Goal: Task Accomplishment & Management: Manage account settings

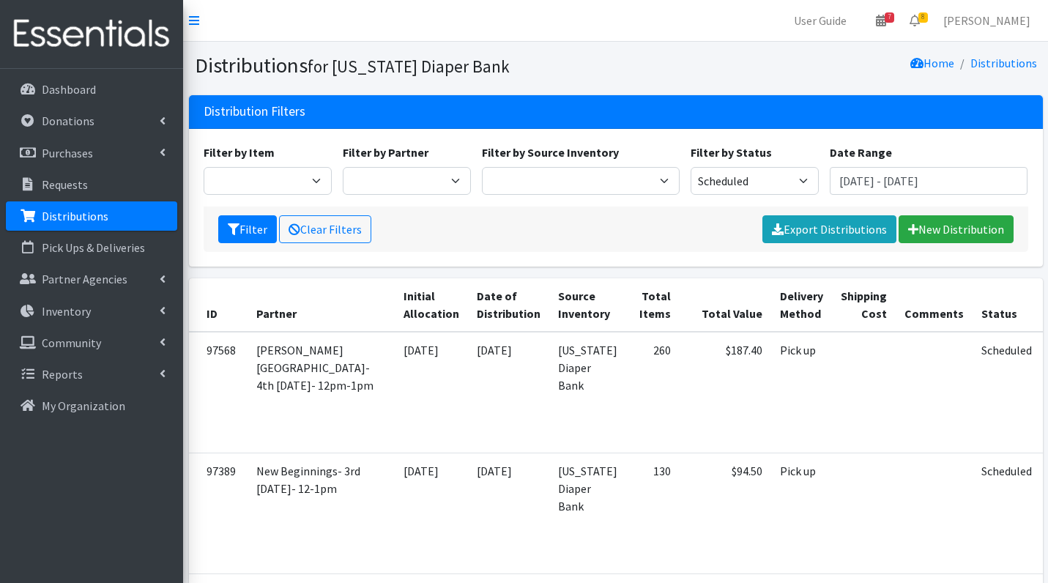
scroll to position [892, 0]
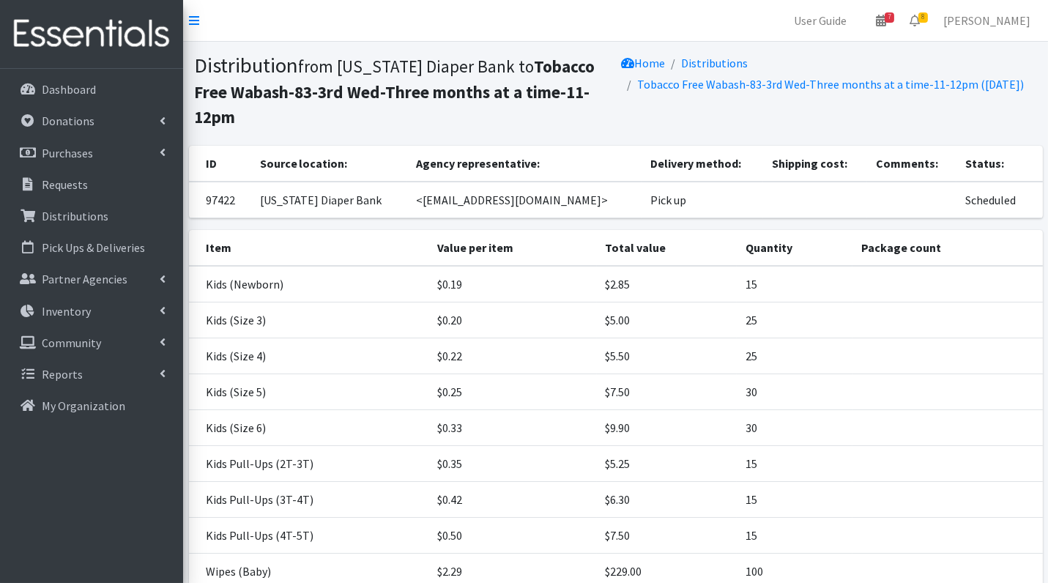
scroll to position [123, 0]
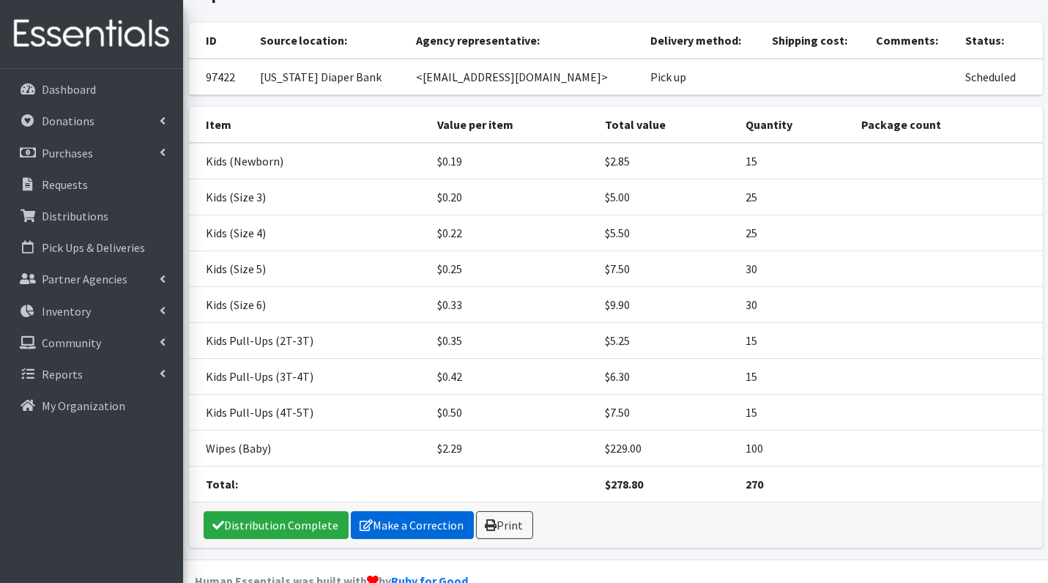
click at [436, 511] on link "Make a Correction" at bounding box center [412, 525] width 123 height 28
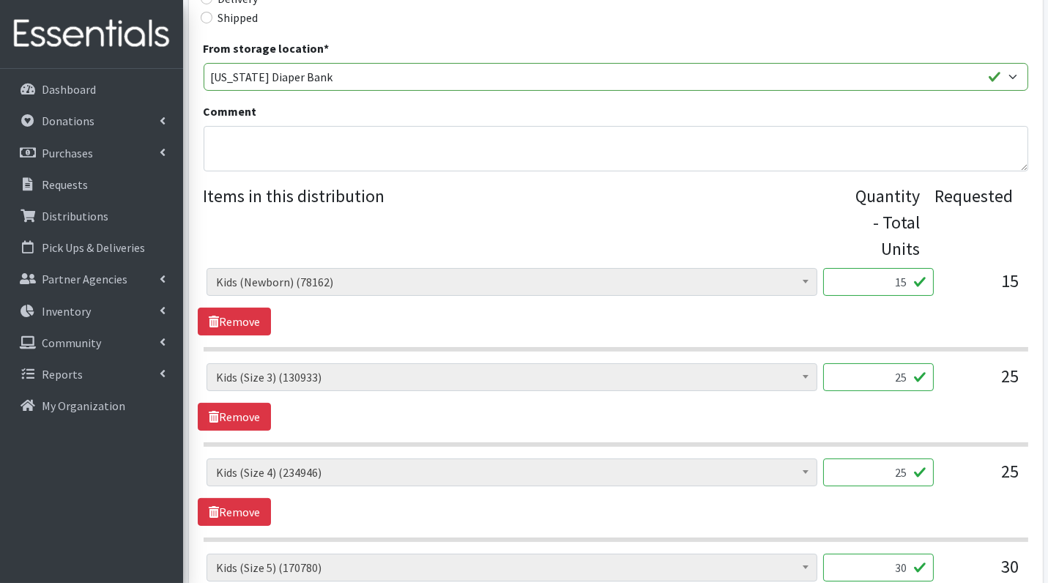
scroll to position [412, 0]
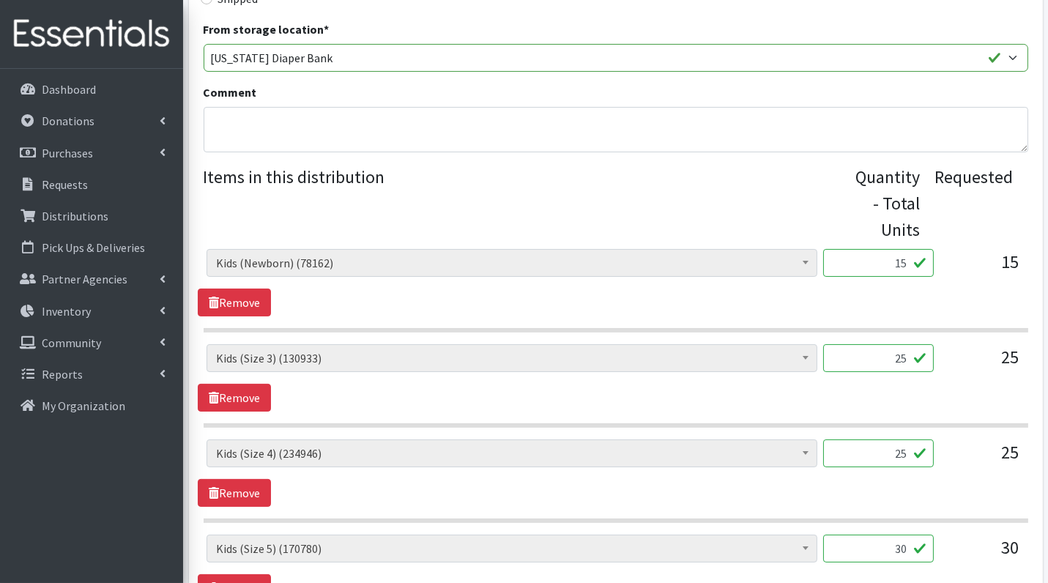
click at [904, 263] on input "15" at bounding box center [878, 263] width 111 height 28
type input "300"
click at [888, 360] on input "25" at bounding box center [878, 358] width 111 height 28
type input "625"
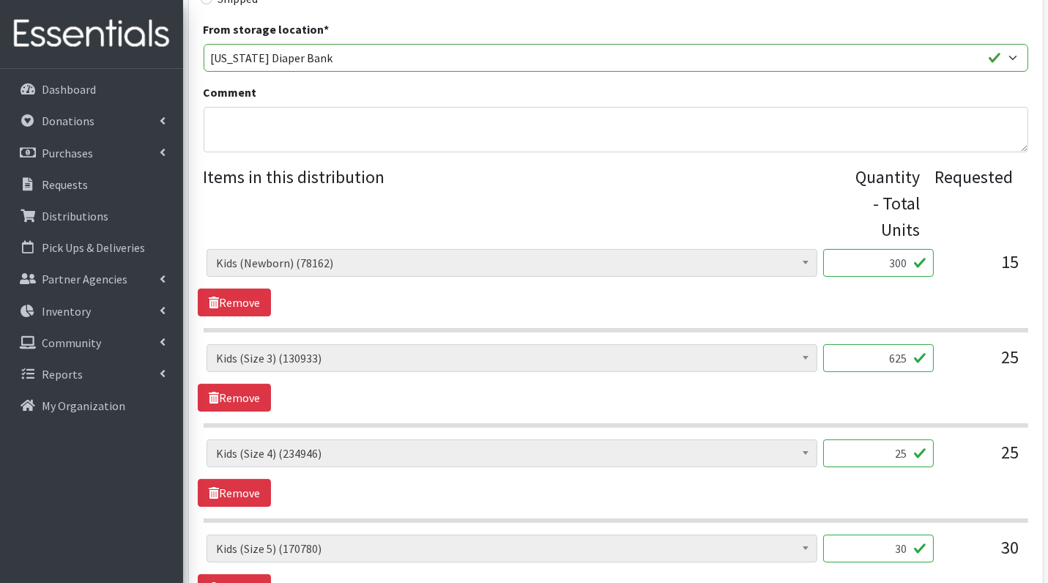
click at [880, 445] on input "25" at bounding box center [878, 453] width 111 height 28
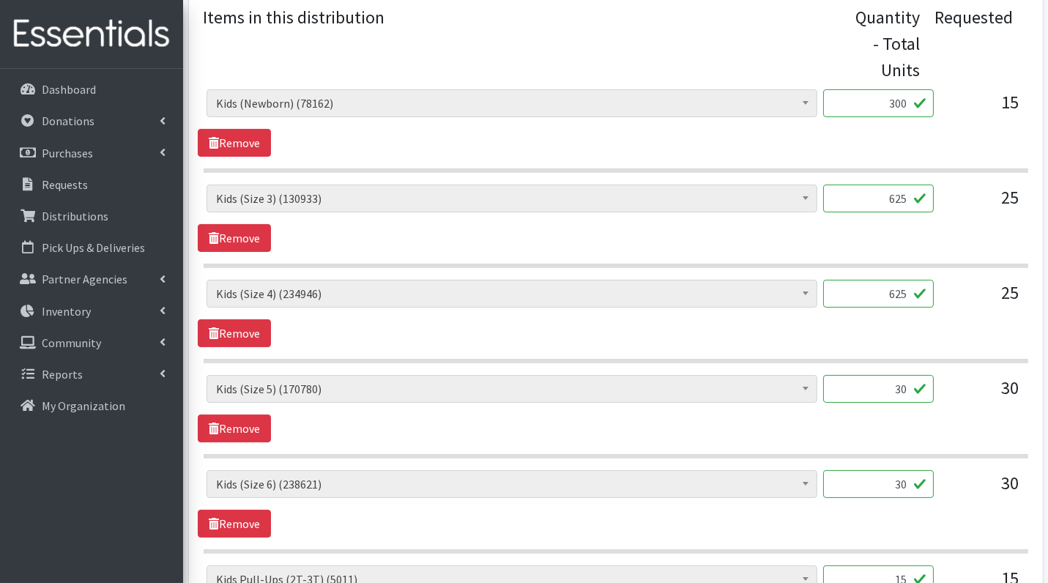
scroll to position [573, 0]
type input "625"
click at [891, 386] on input "30" at bounding box center [878, 388] width 111 height 28
type input "750"
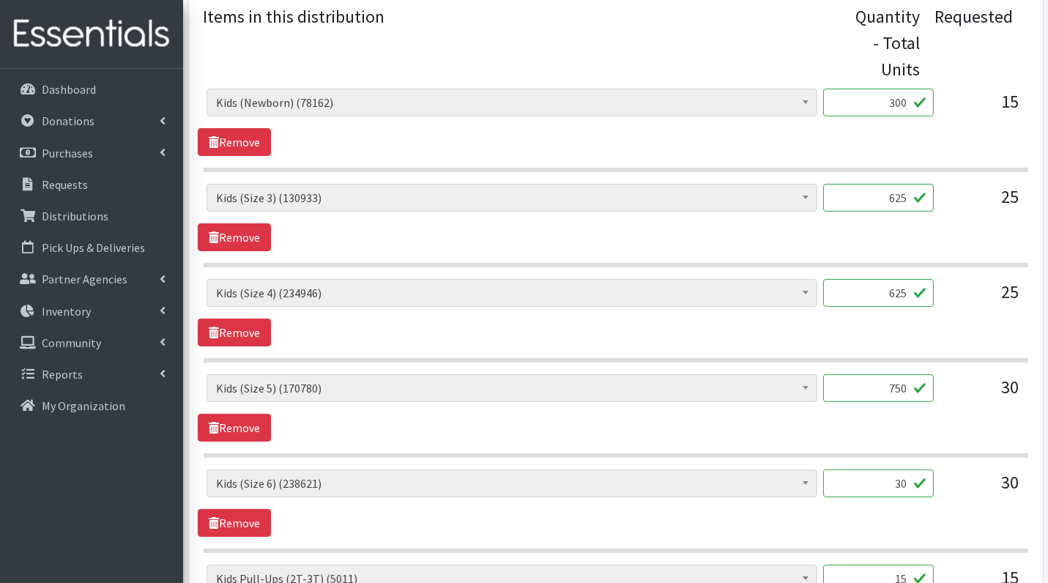
click at [900, 484] on input "30" at bounding box center [878, 483] width 111 height 28
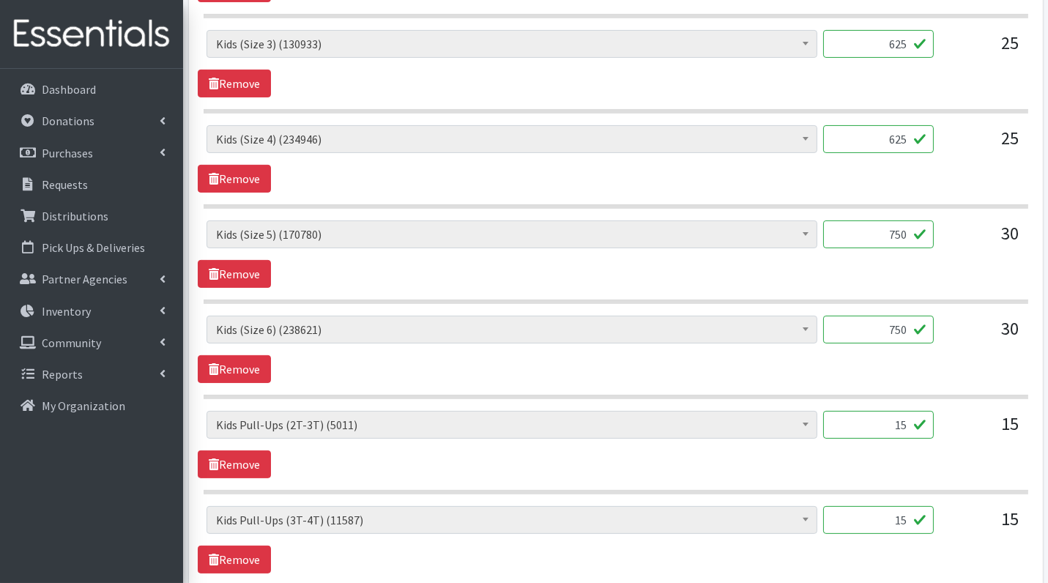
scroll to position [798, 0]
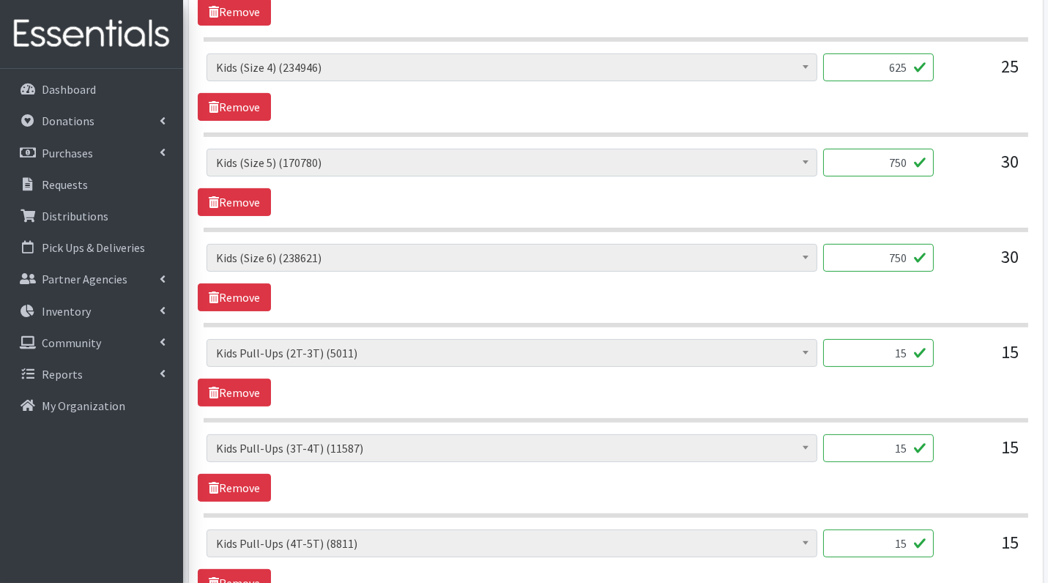
type input "750"
click at [924, 349] on input "15" at bounding box center [878, 353] width 111 height 28
type input "150"
click at [910, 439] on input "15" at bounding box center [878, 448] width 111 height 28
type input "150"
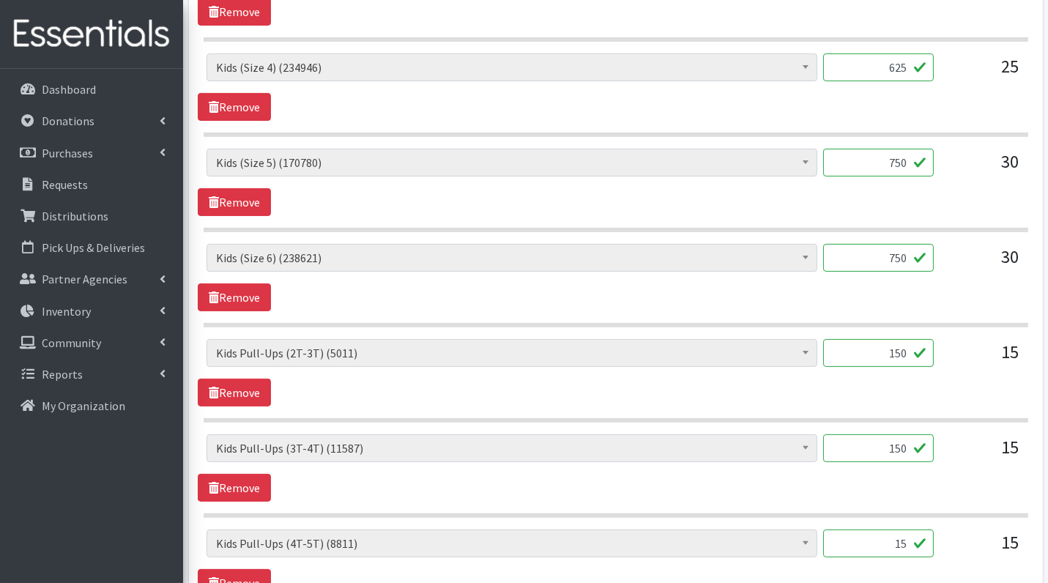
click at [942, 513] on hr at bounding box center [616, 515] width 825 height 4
click at [918, 530] on input "15" at bounding box center [878, 543] width 111 height 28
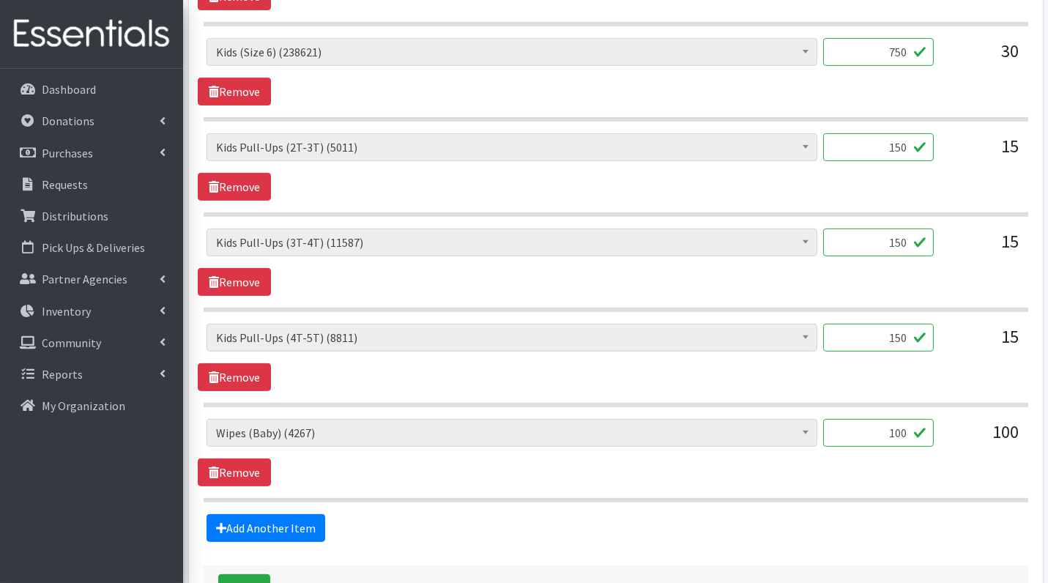
scroll to position [1101, 0]
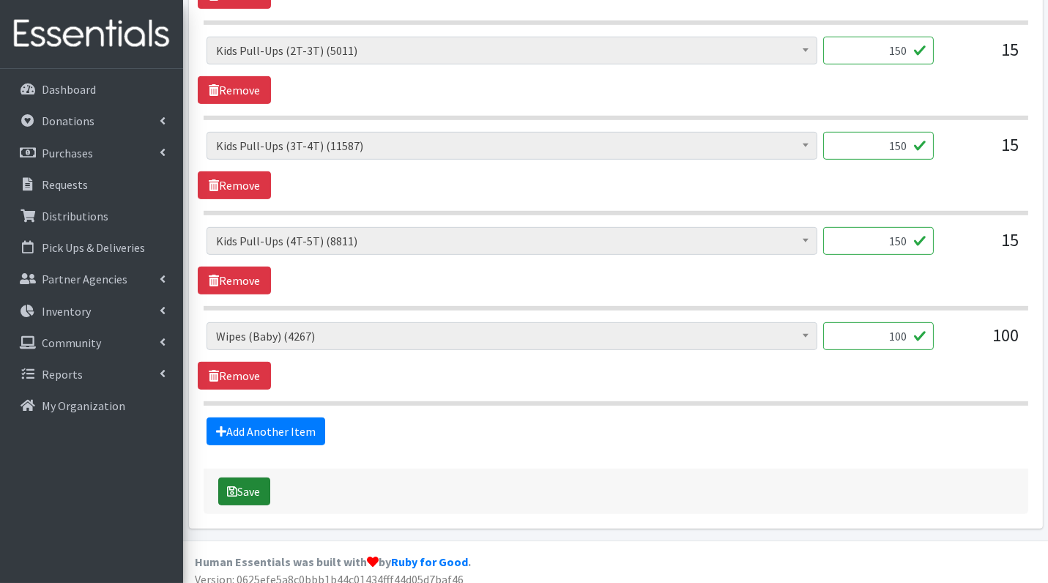
type input "150"
click at [257, 477] on button "Save" at bounding box center [244, 491] width 52 height 28
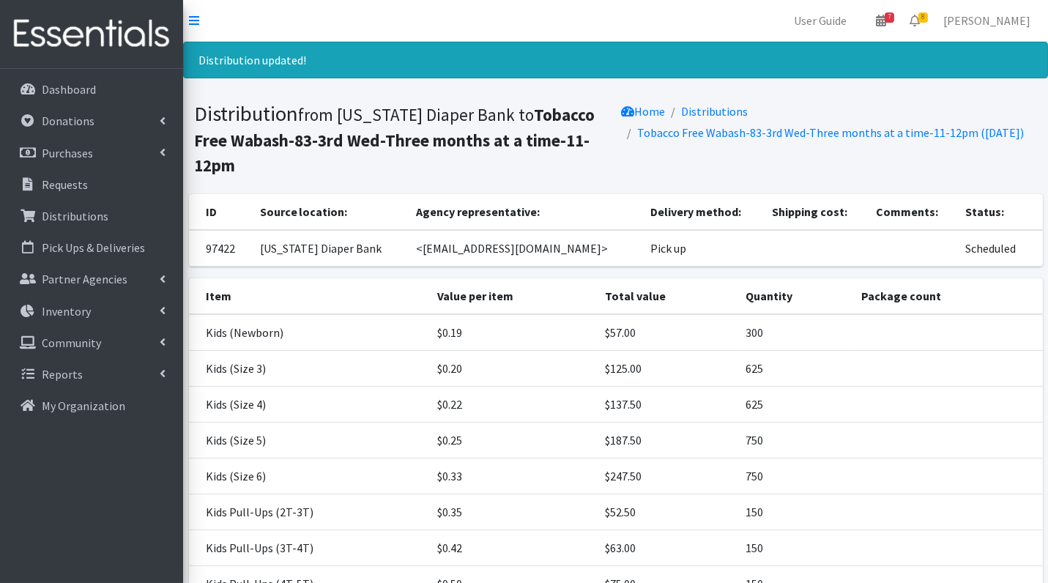
scroll to position [171, 0]
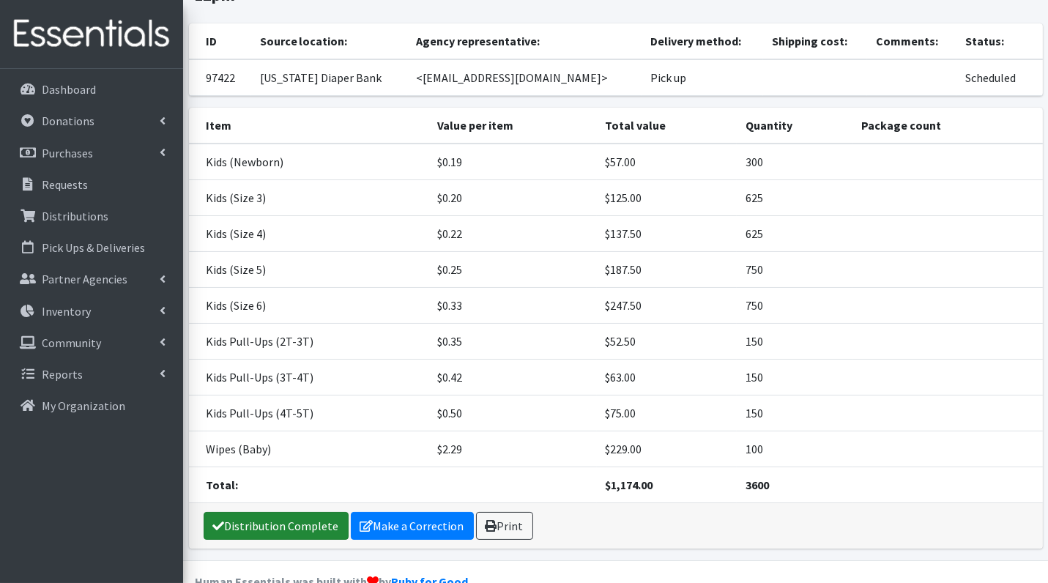
click at [308, 512] on link "Distribution Complete" at bounding box center [276, 526] width 145 height 28
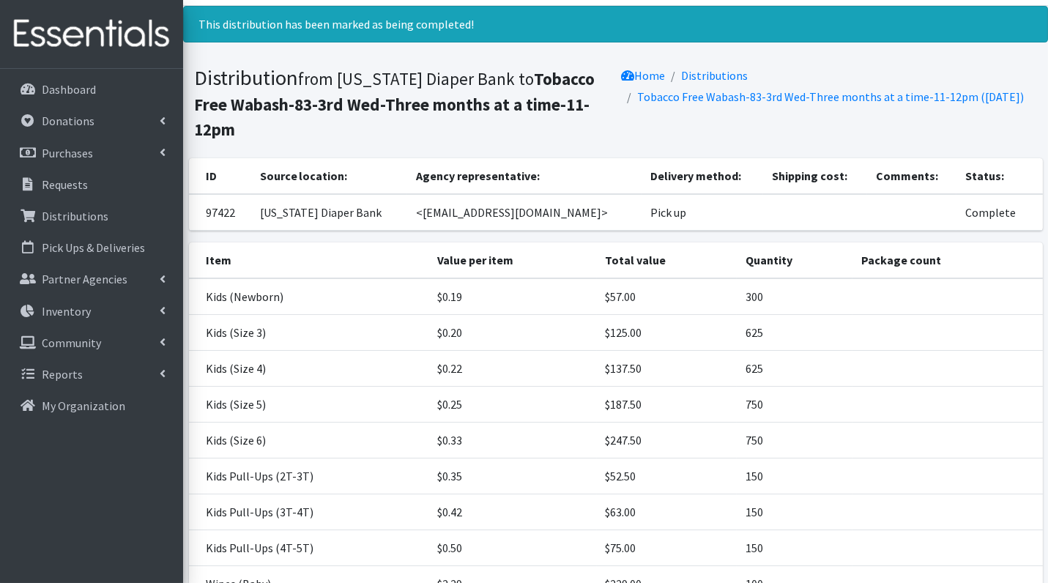
scroll to position [0, 0]
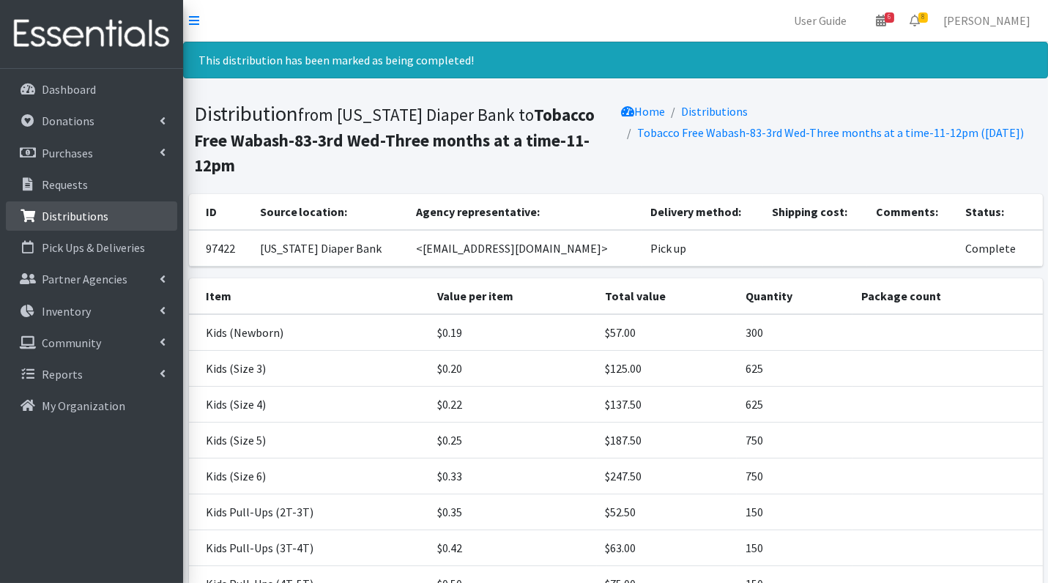
click at [65, 213] on p "Distributions" at bounding box center [75, 216] width 67 height 15
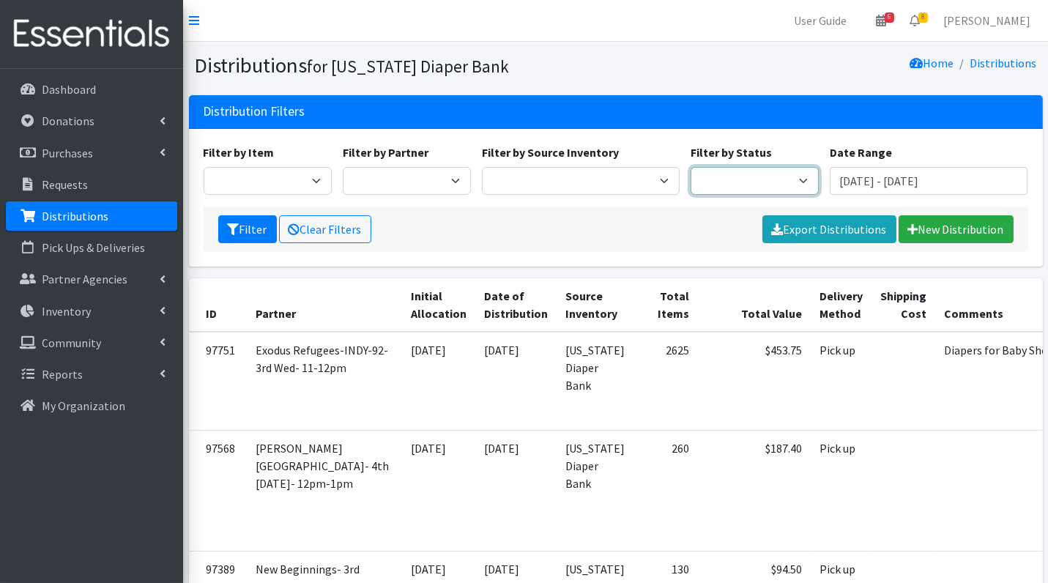
click at [744, 177] on select "Scheduled Complete" at bounding box center [755, 181] width 128 height 28
select select "5"
click at [242, 231] on button "Filter" at bounding box center [247, 229] width 59 height 28
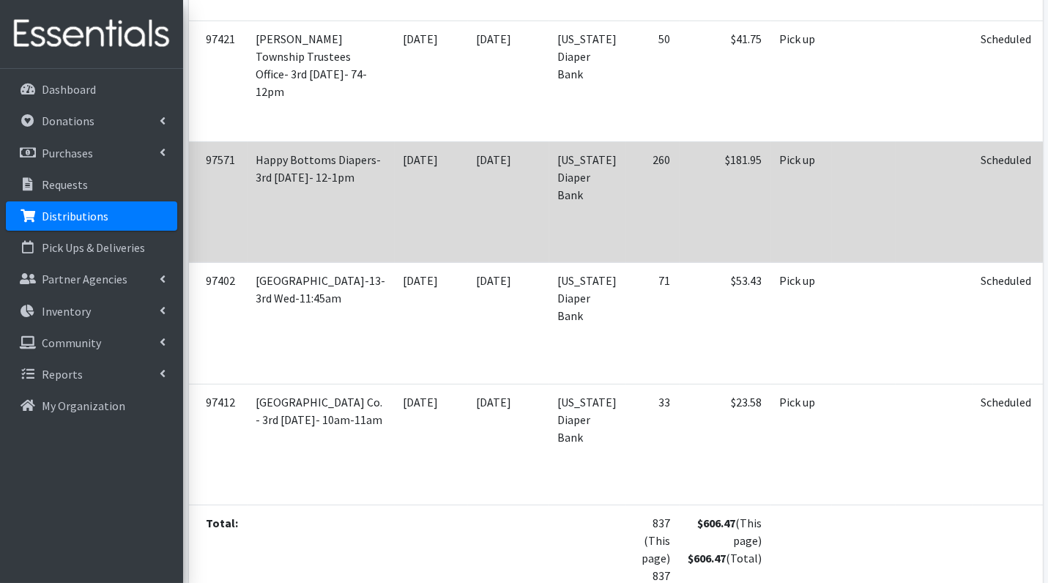
scroll to position [661, 0]
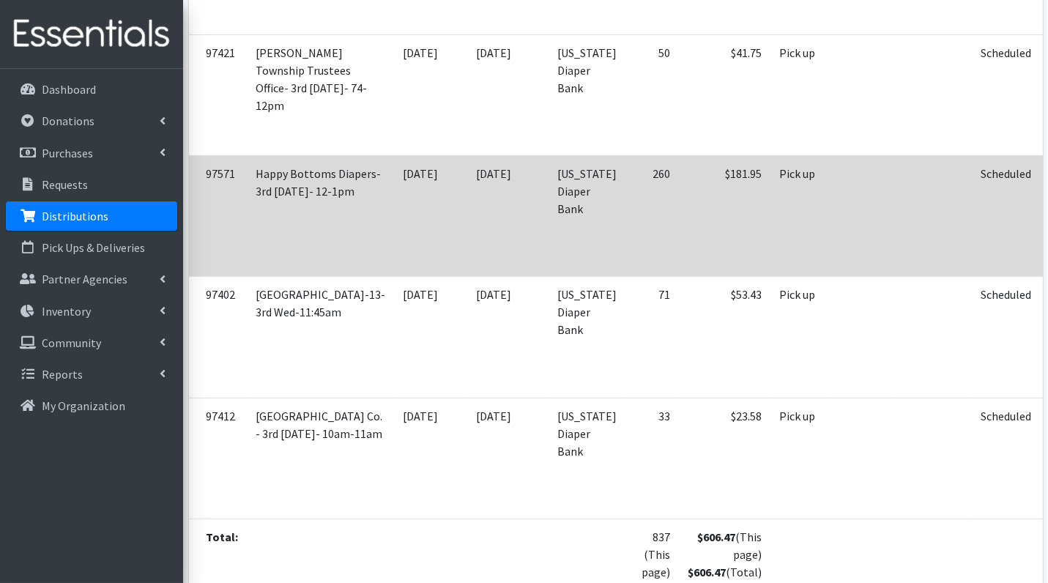
click at [1047, 179] on icon at bounding box center [1066, 175] width 10 height 10
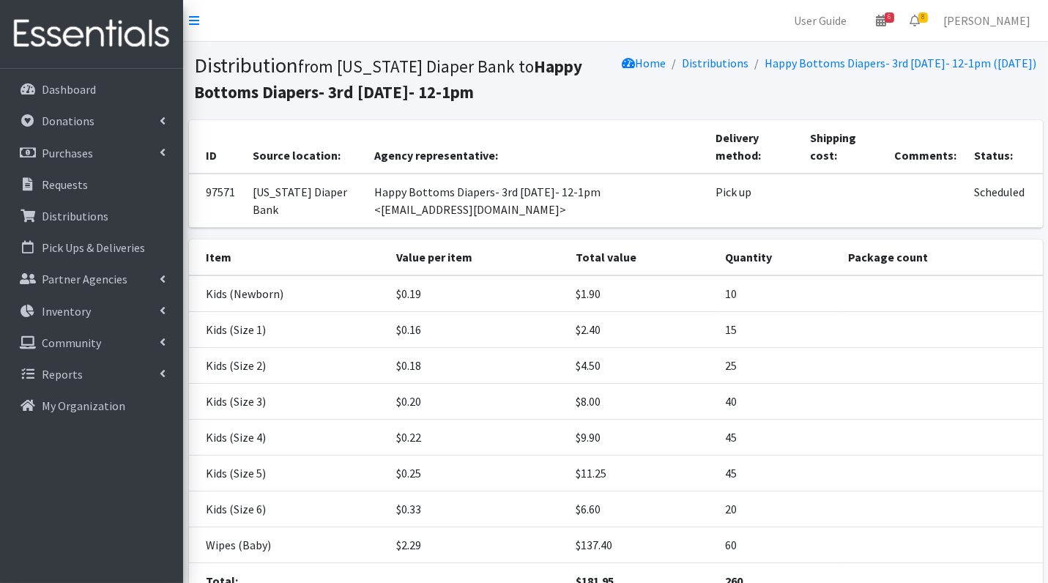
scroll to position [123, 0]
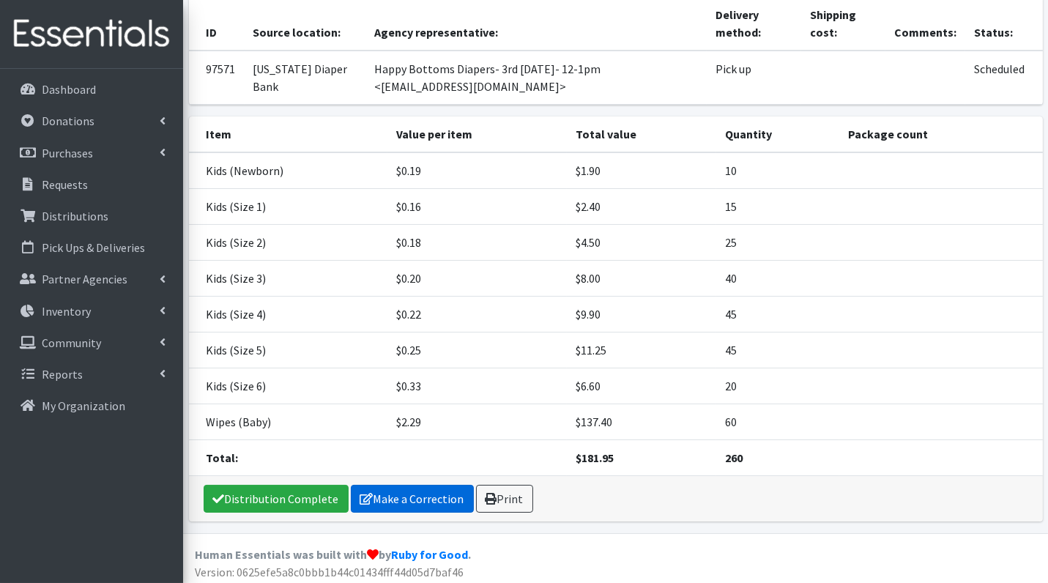
click at [430, 494] on link "Make a Correction" at bounding box center [412, 499] width 123 height 28
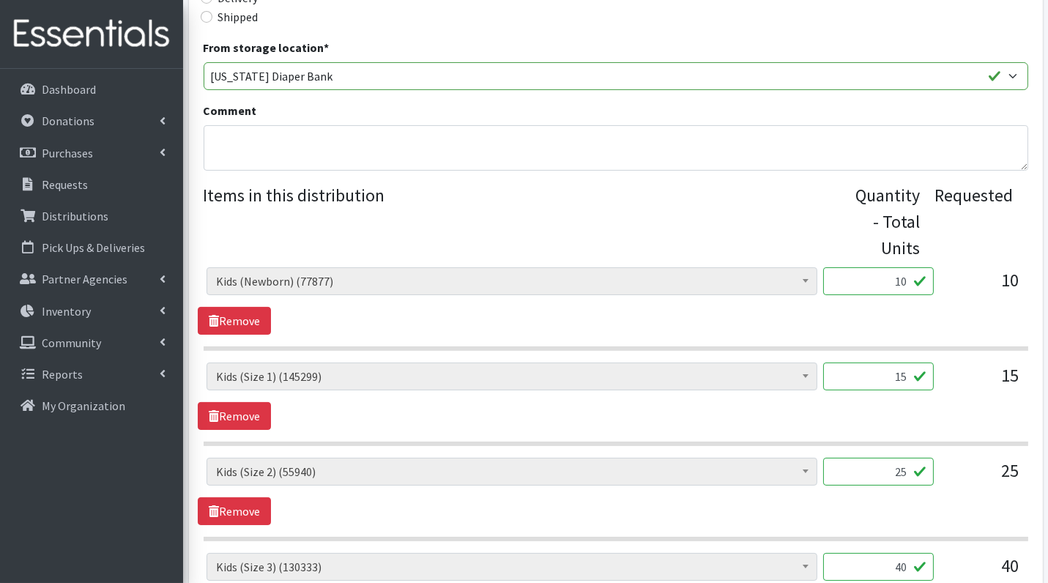
scroll to position [395, 0]
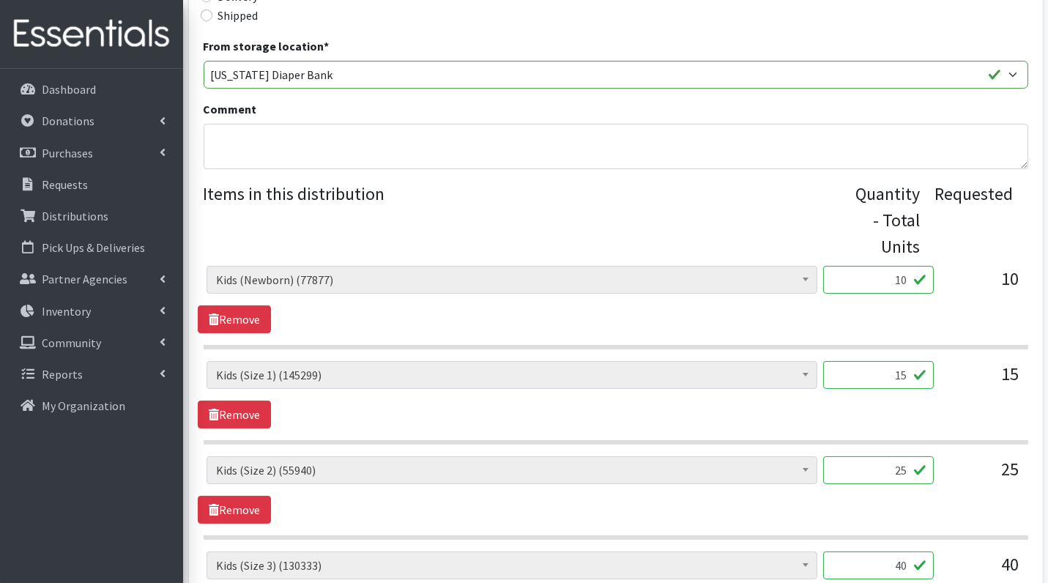
click at [890, 283] on input "10" at bounding box center [878, 280] width 111 height 28
type input "250"
click at [904, 369] on input "15" at bounding box center [878, 375] width 111 height 28
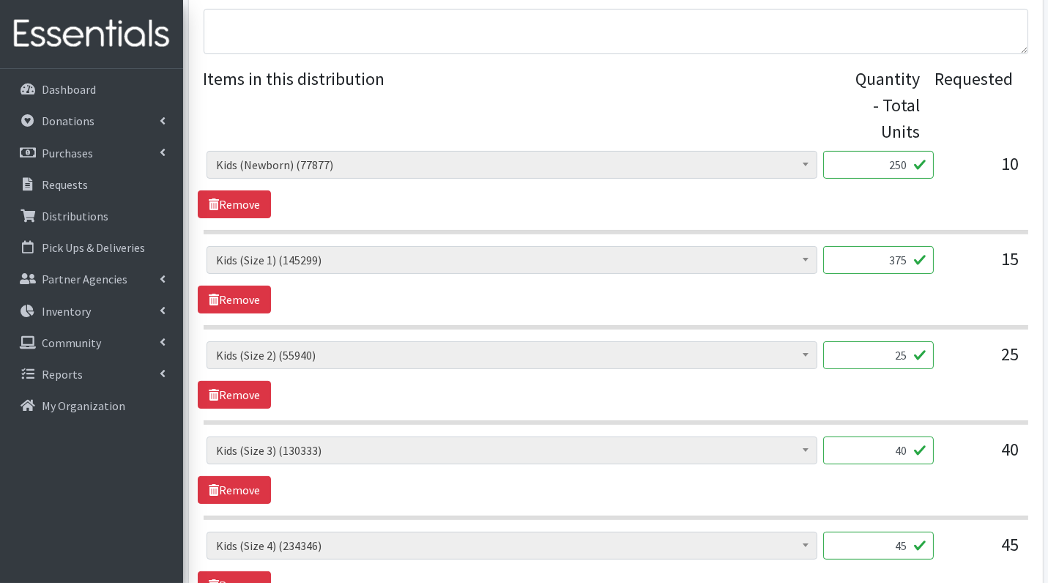
scroll to position [511, 0]
type input "375"
click at [888, 349] on input "25" at bounding box center [878, 355] width 111 height 28
click at [884, 349] on input "25" at bounding box center [878, 355] width 111 height 28
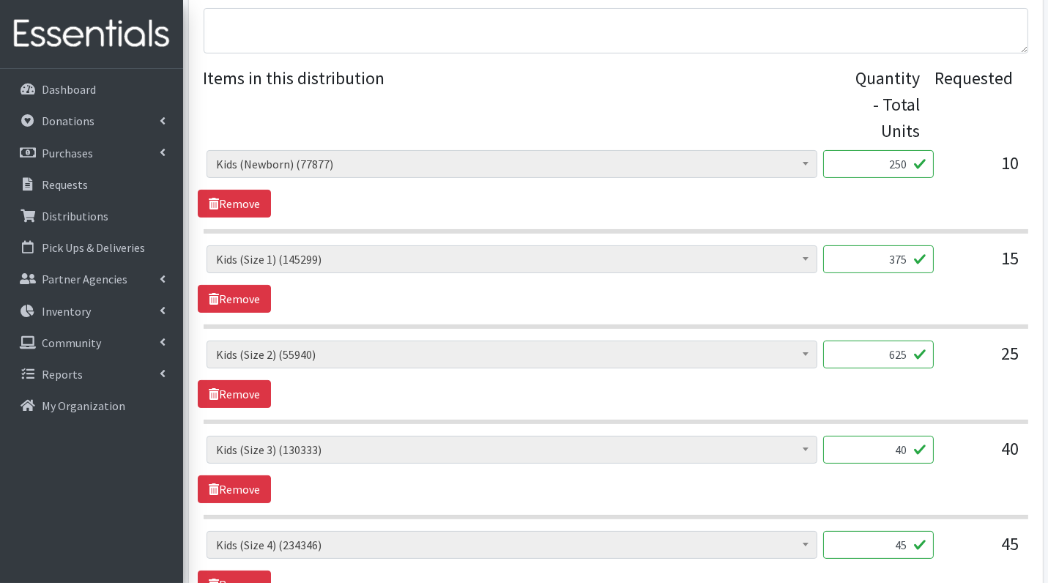
type input "625"
click at [888, 445] on input "40" at bounding box center [878, 450] width 111 height 28
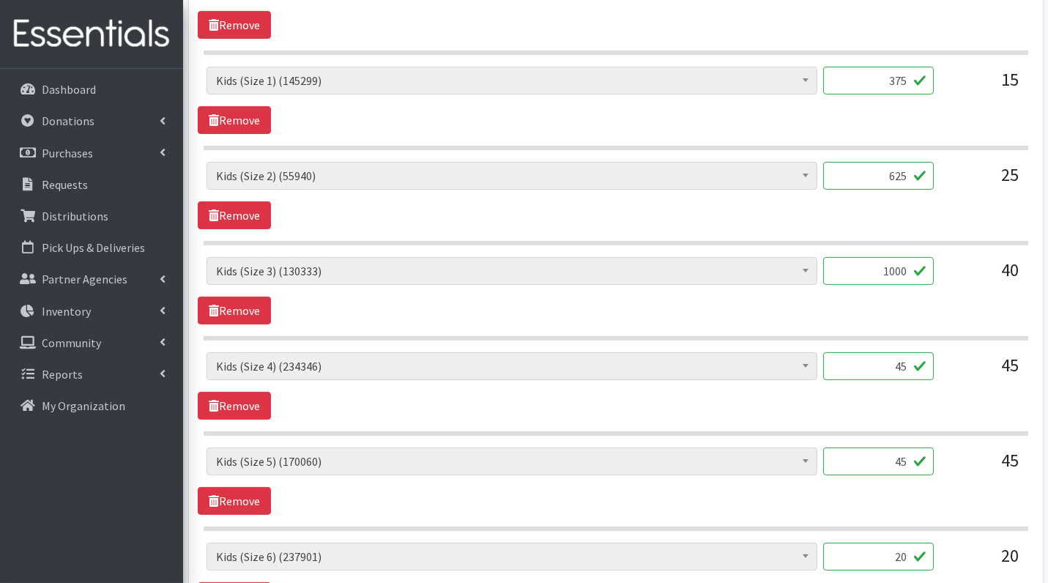
scroll to position [691, 0]
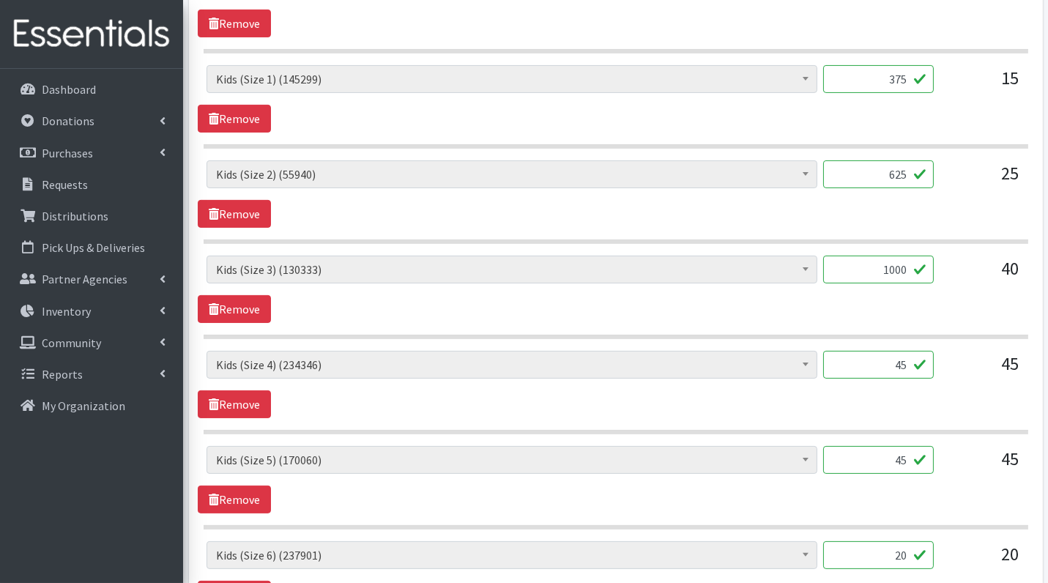
type input "1000"
click at [896, 354] on input "45" at bounding box center [878, 365] width 111 height 28
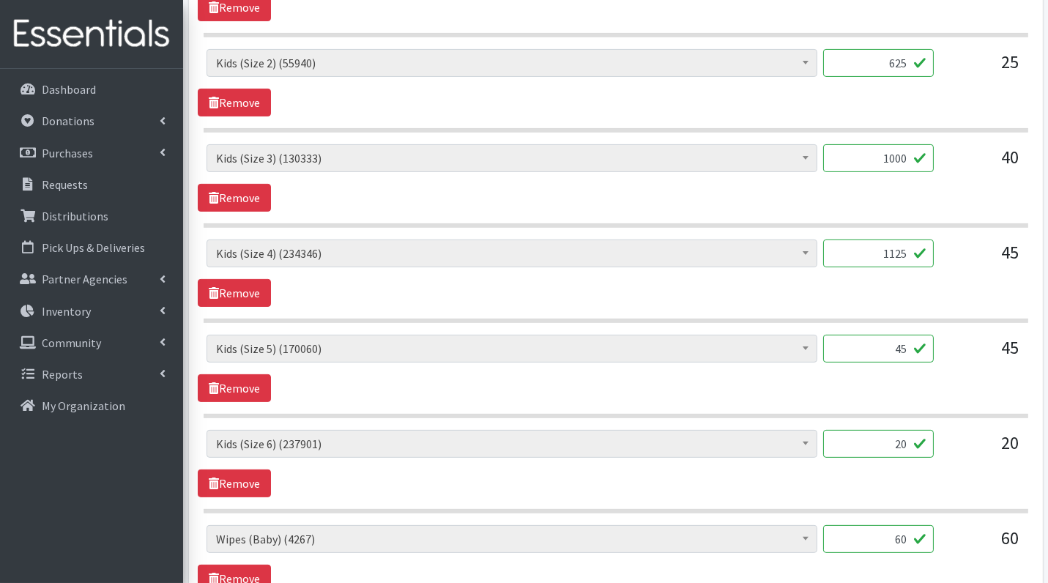
scroll to position [804, 0]
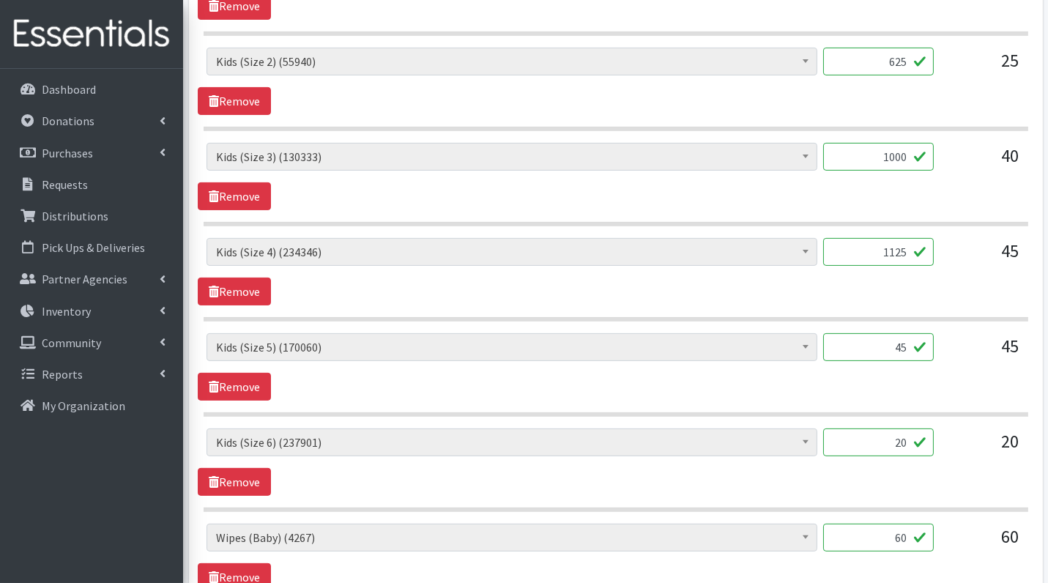
type input "1125"
click at [882, 336] on input "45" at bounding box center [878, 347] width 111 height 28
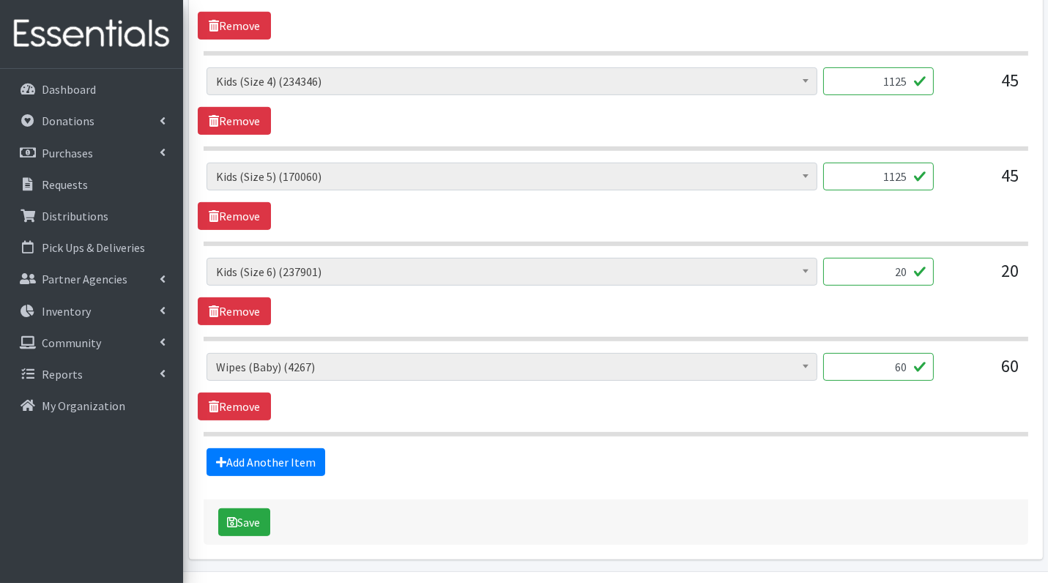
scroll to position [976, 0]
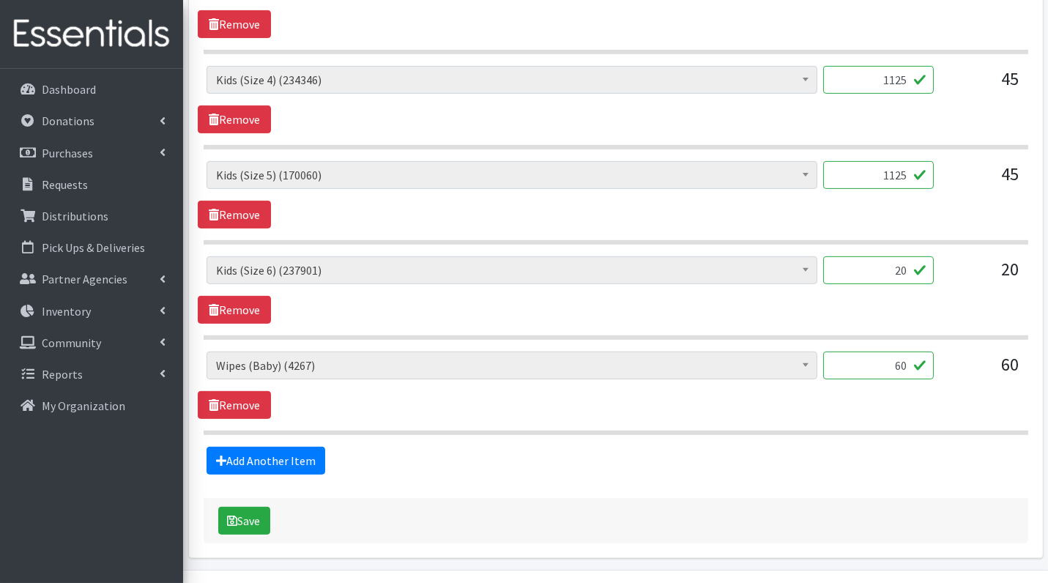
type input "1125"
click at [903, 267] on input "20" at bounding box center [878, 270] width 111 height 28
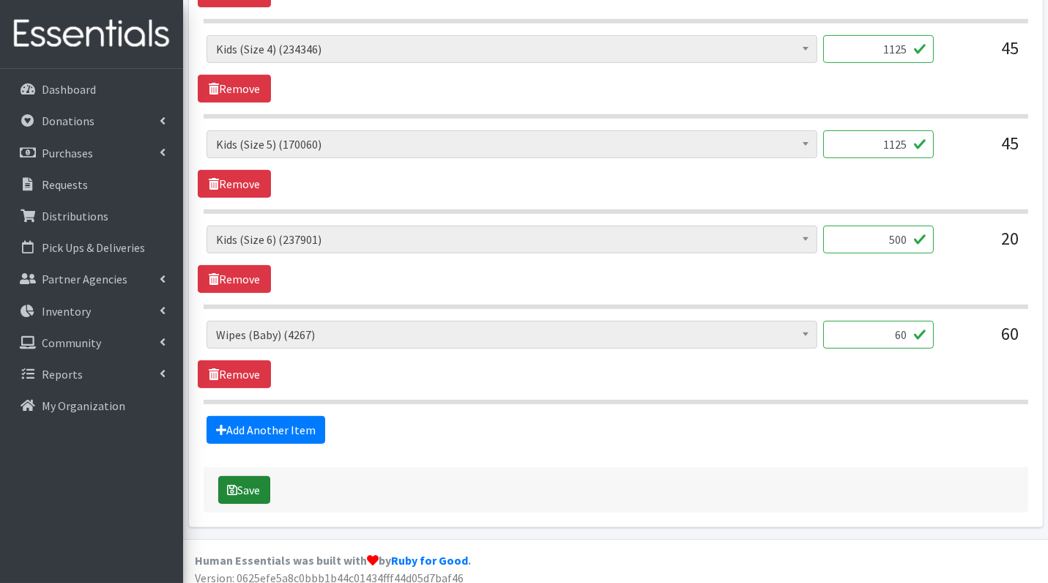
type input "500"
click at [246, 478] on button "Save" at bounding box center [244, 490] width 52 height 28
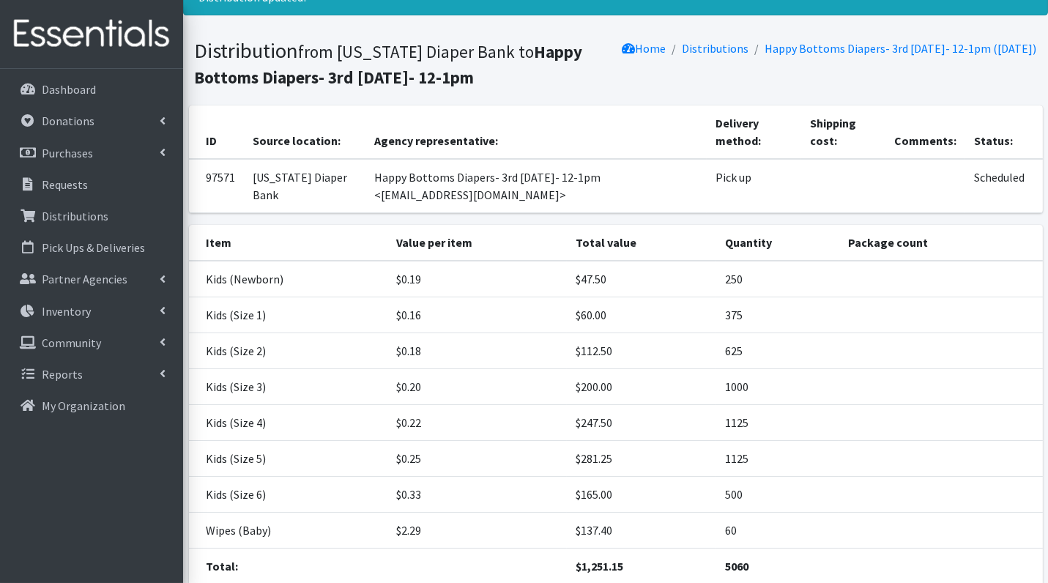
scroll to position [171, 0]
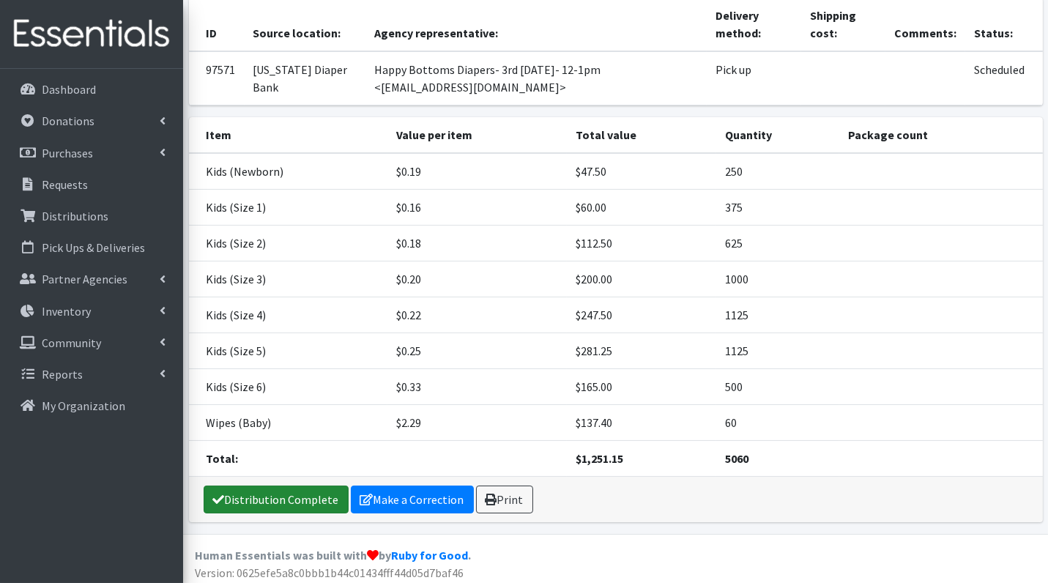
click at [248, 492] on link "Distribution Complete" at bounding box center [276, 500] width 145 height 28
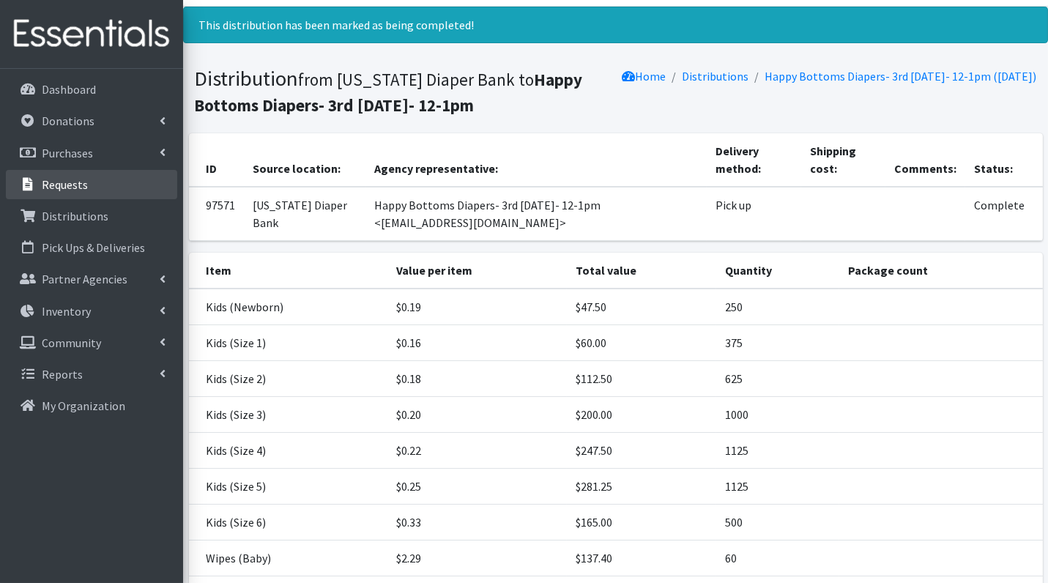
scroll to position [0, 0]
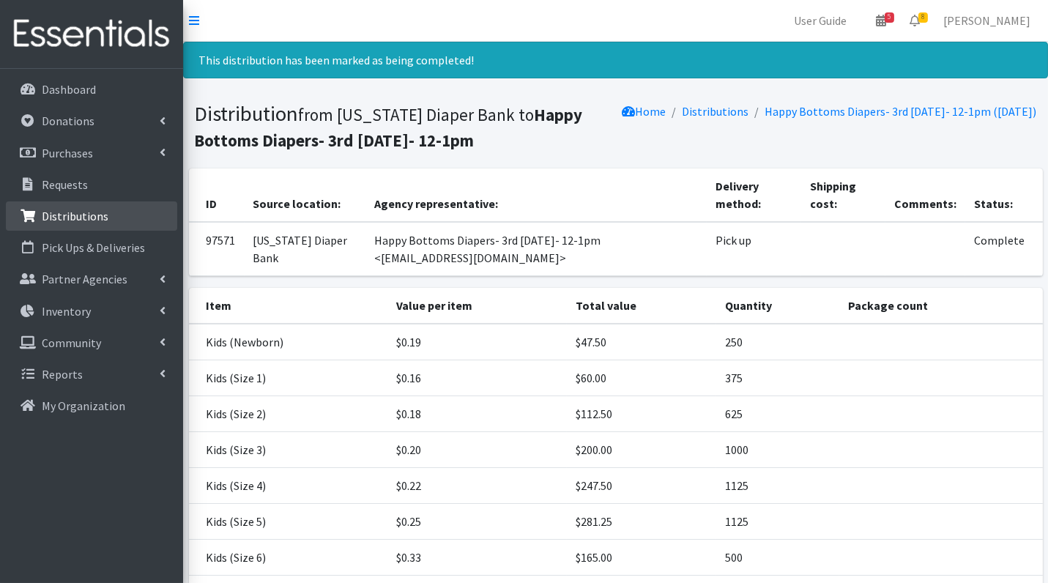
click at [50, 212] on p "Distributions" at bounding box center [75, 216] width 67 height 15
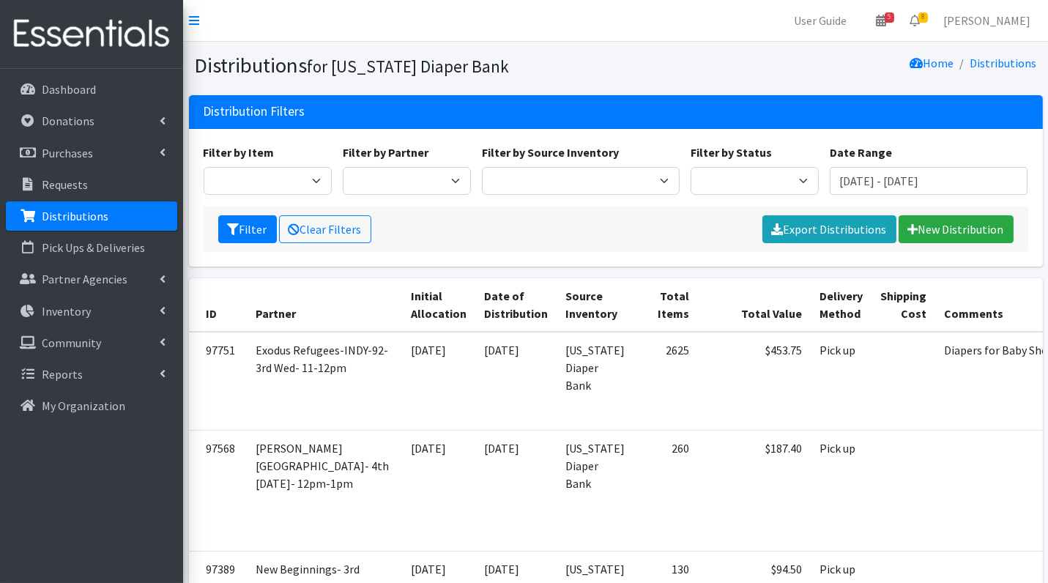
click at [749, 160] on div "Filter by Status Scheduled Complete" at bounding box center [754, 169] width 139 height 51
click at [749, 181] on select "Scheduled Complete" at bounding box center [755, 181] width 128 height 28
select select "5"
click at [256, 228] on button "Filter" at bounding box center [247, 229] width 59 height 28
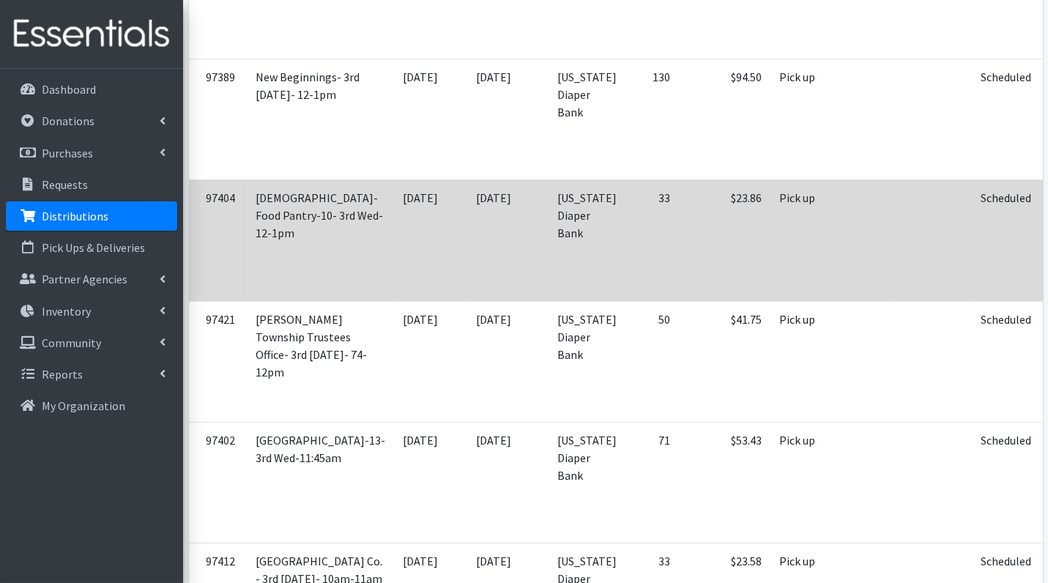
scroll to position [365, 0]
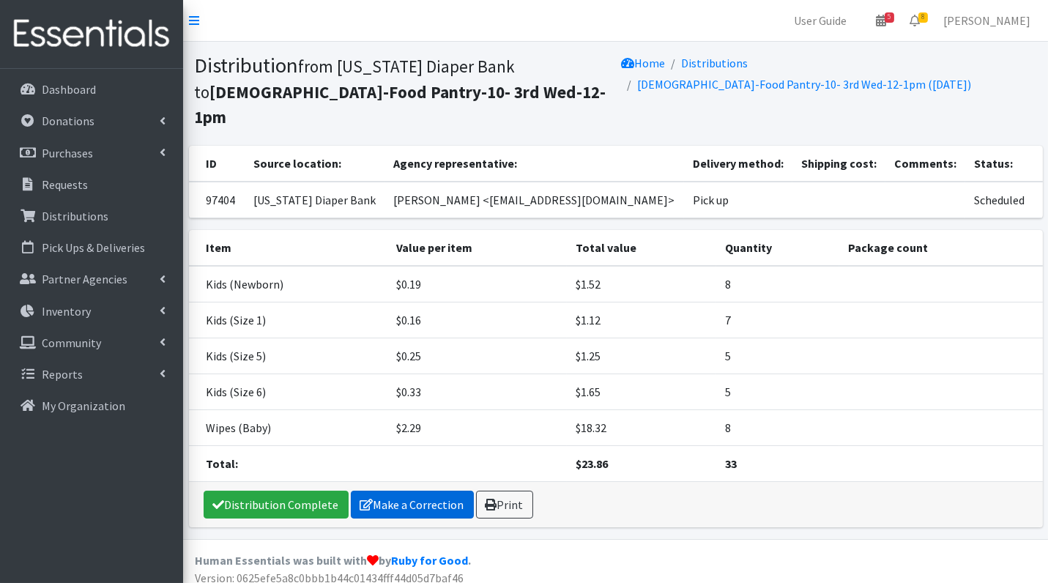
click at [425, 491] on link "Make a Correction" at bounding box center [412, 505] width 123 height 28
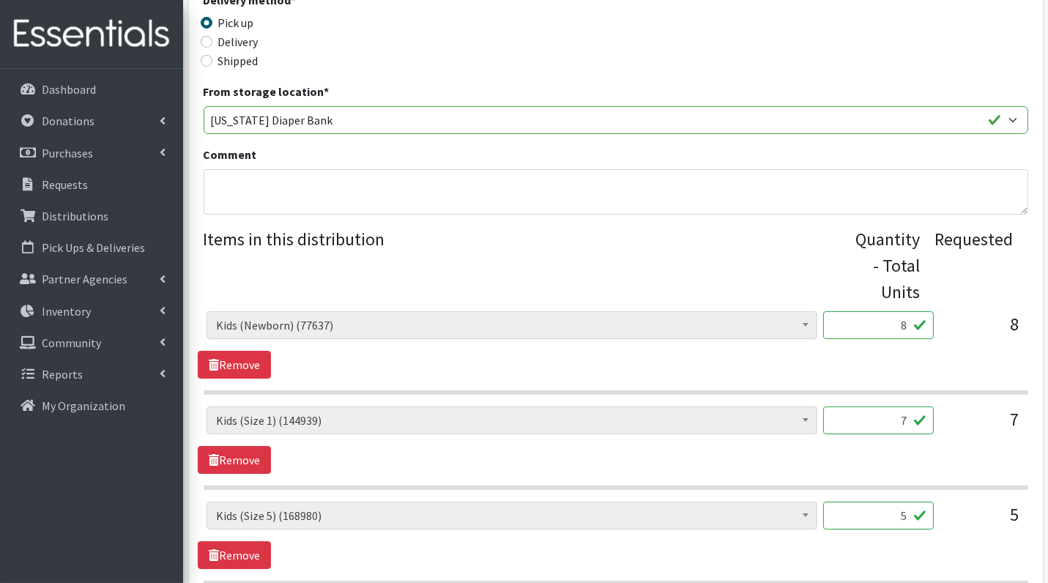
scroll to position [368, 0]
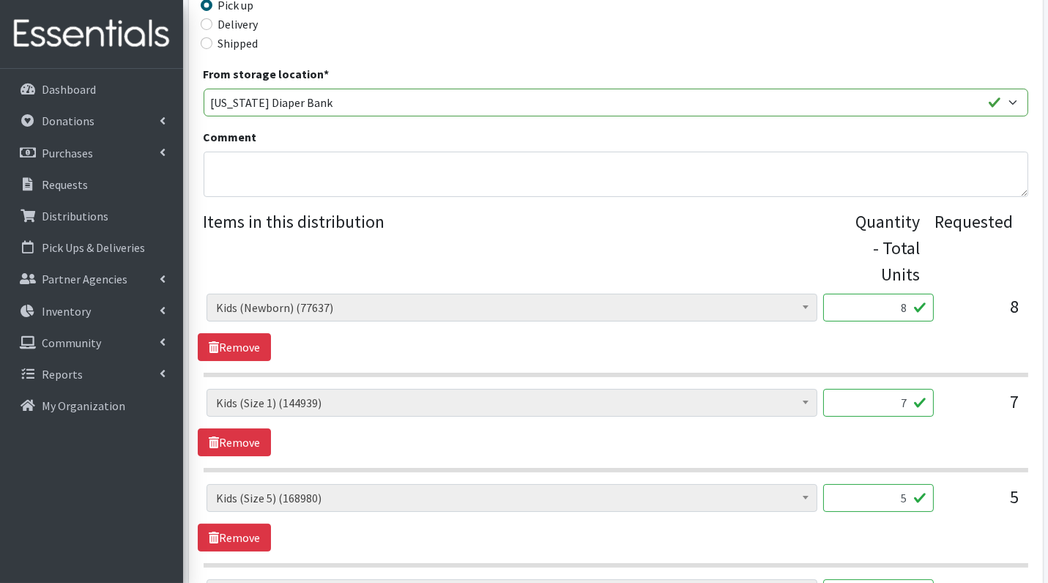
click at [896, 310] on input "8" at bounding box center [878, 308] width 111 height 28
type input "200"
click at [905, 406] on input "7" at bounding box center [878, 403] width 111 height 28
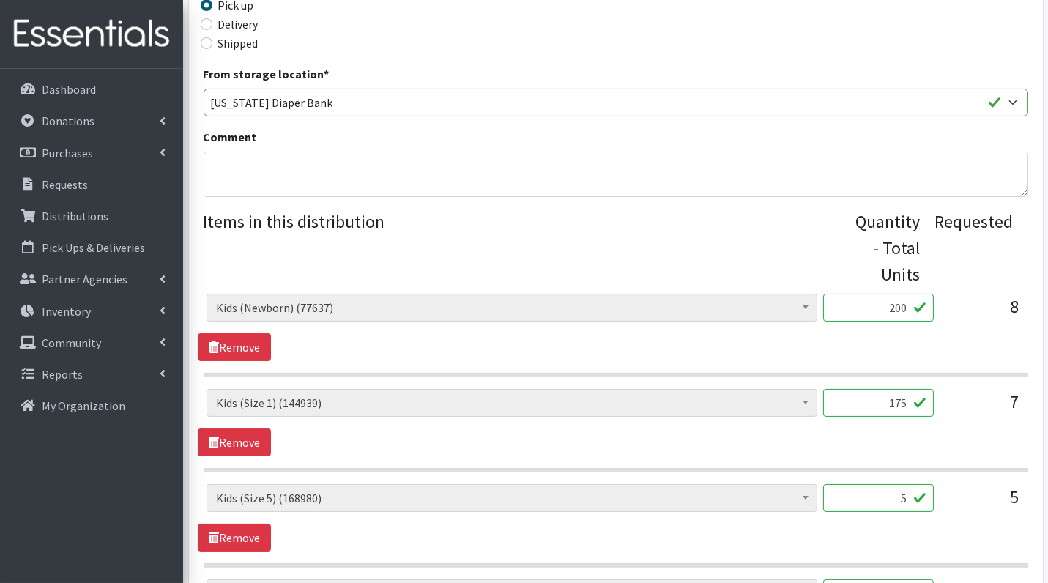
type input "175"
click at [900, 494] on input "5" at bounding box center [878, 498] width 111 height 28
click at [899, 493] on input "5" at bounding box center [878, 498] width 111 height 28
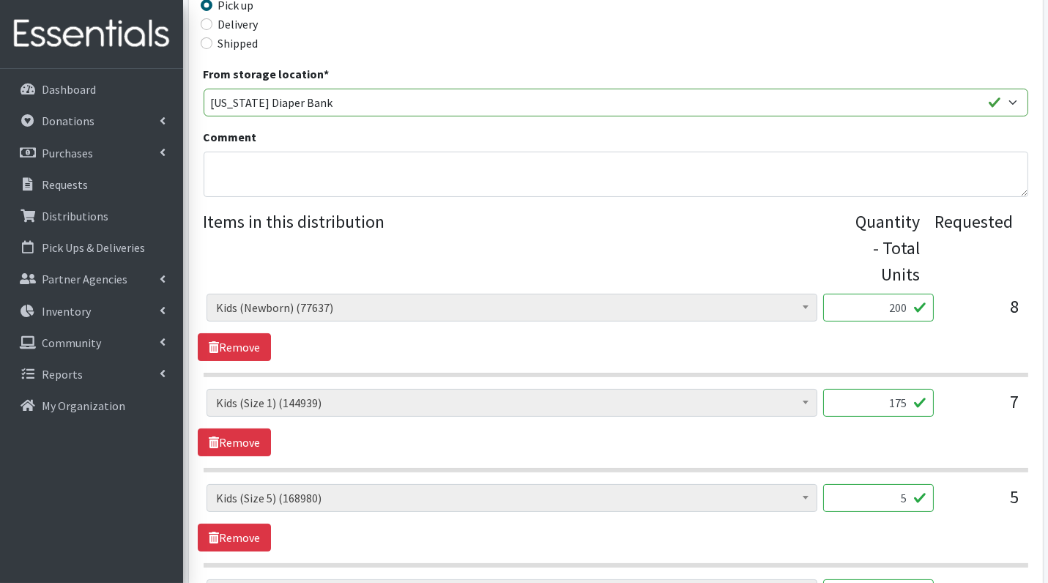
click at [899, 493] on input "5" at bounding box center [878, 498] width 111 height 28
click at [885, 504] on input "5" at bounding box center [878, 498] width 111 height 28
click at [888, 494] on input "5" at bounding box center [878, 498] width 111 height 28
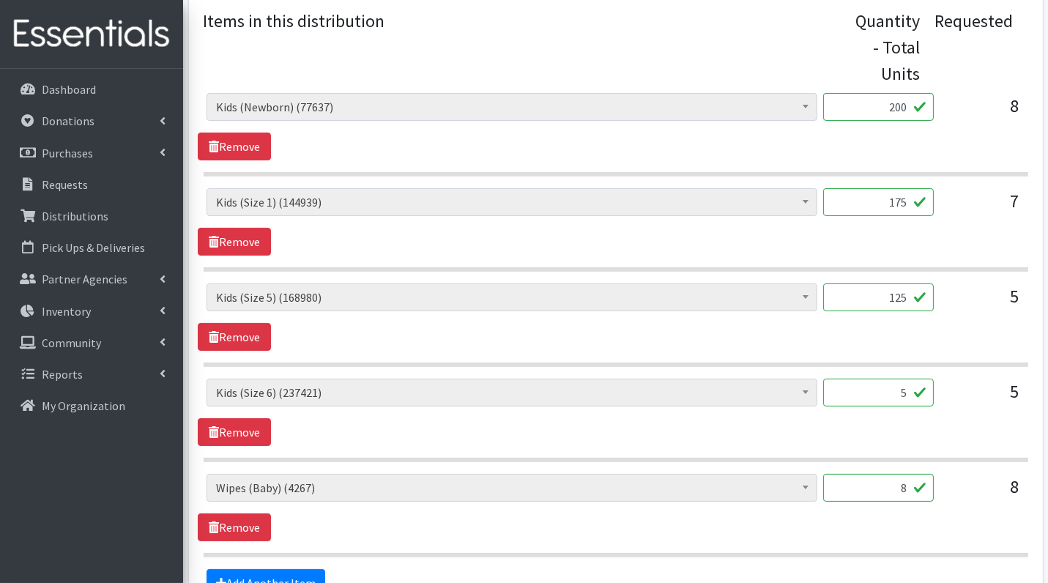
scroll to position [569, 0]
type input "125"
click at [885, 381] on input "5" at bounding box center [878, 392] width 111 height 28
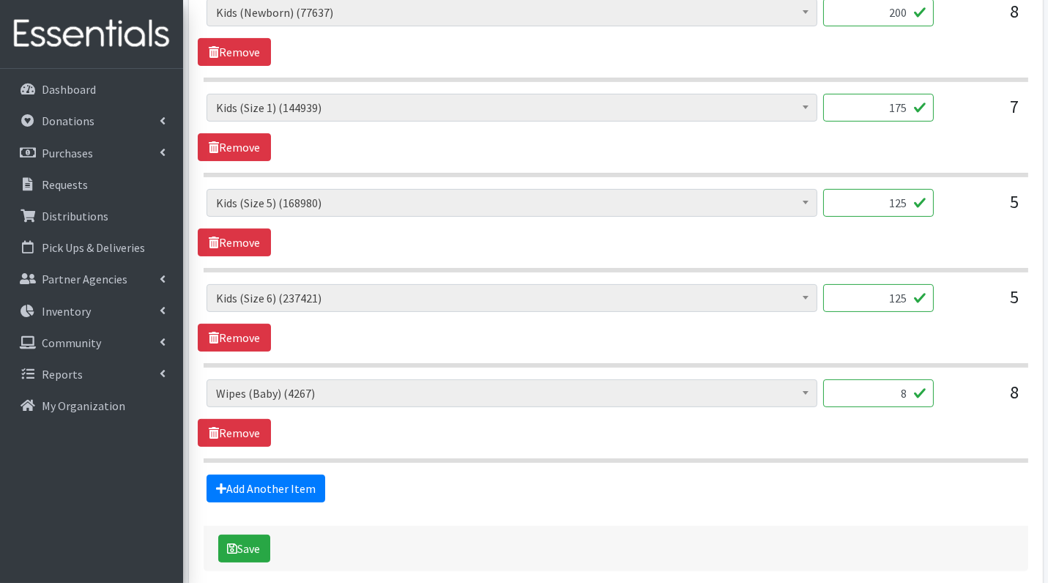
scroll to position [724, 0]
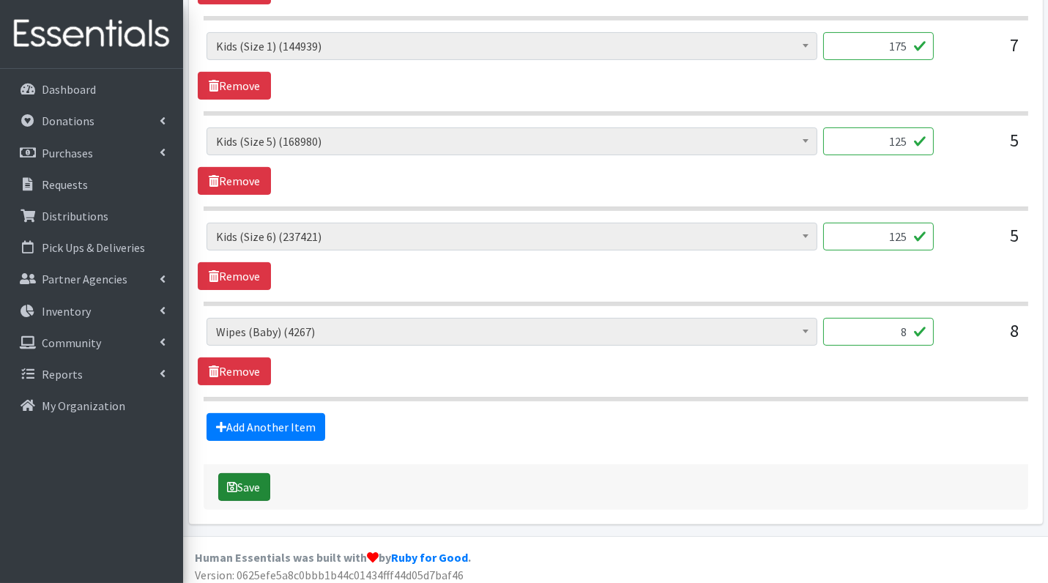
type input "125"
click at [224, 483] on button "Save" at bounding box center [244, 487] width 52 height 28
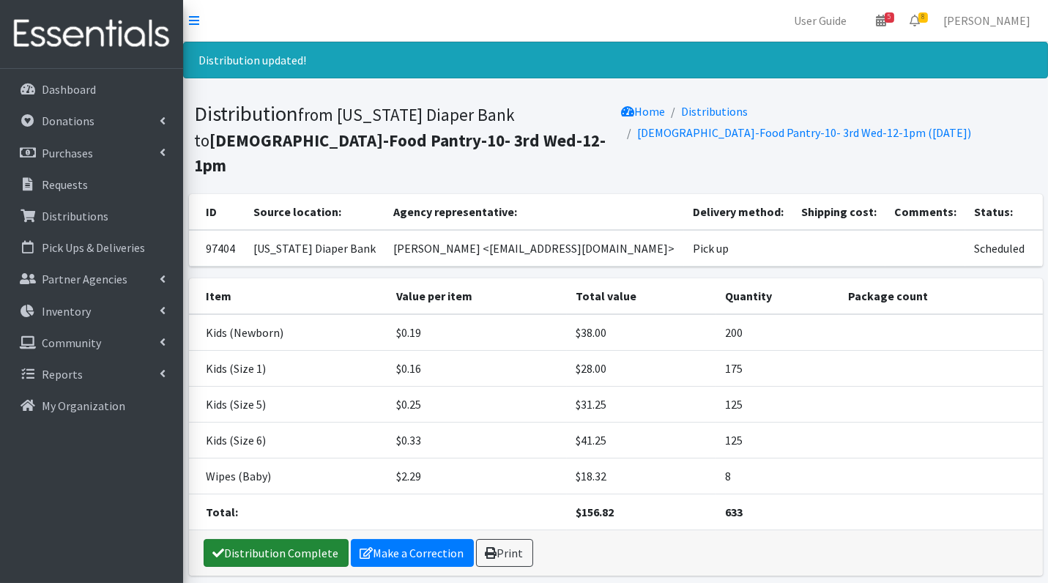
click at [286, 539] on link "Distribution Complete" at bounding box center [276, 553] width 145 height 28
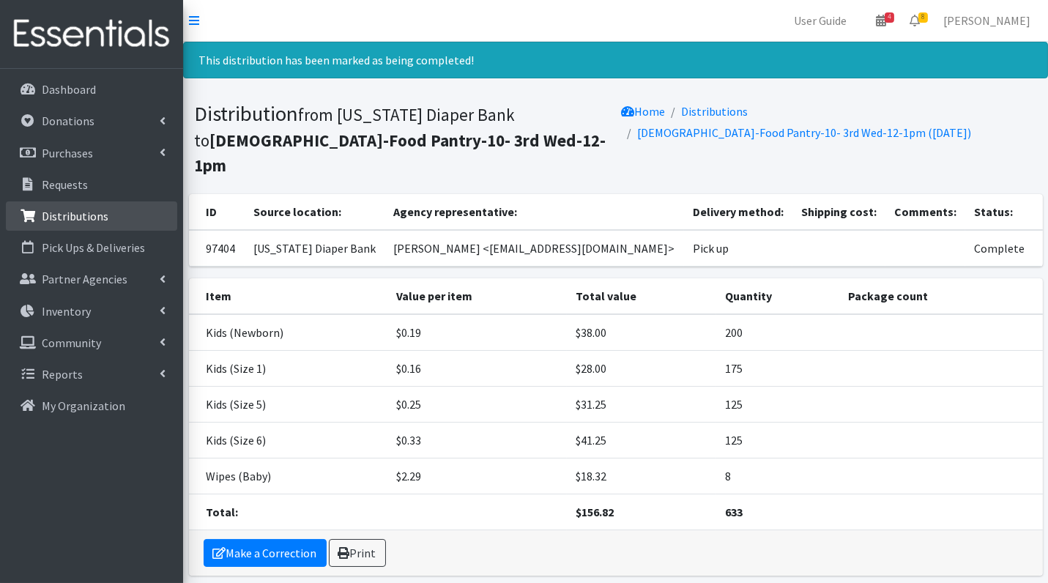
click at [59, 216] on p "Distributions" at bounding box center [75, 216] width 67 height 15
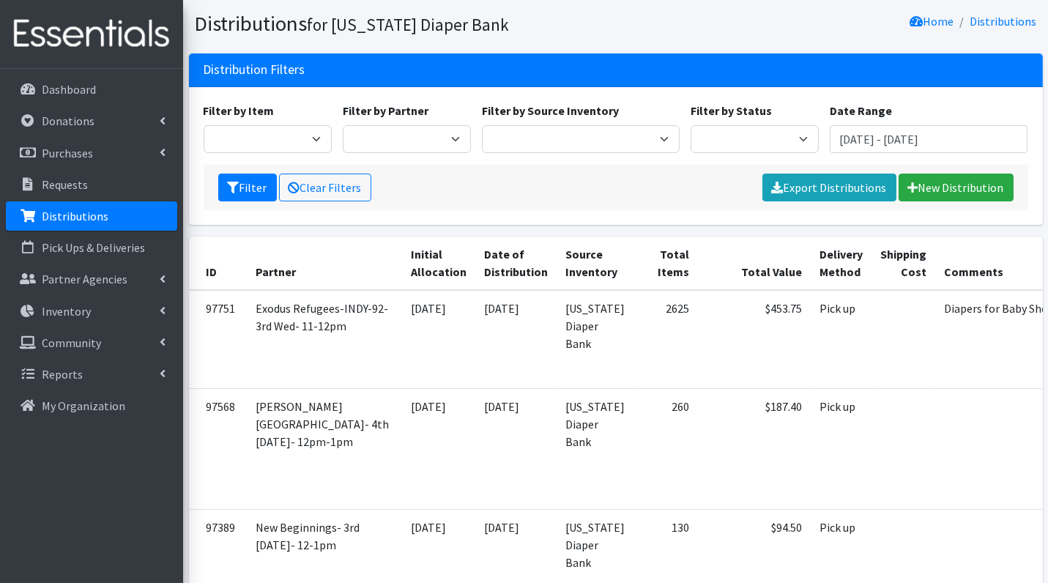
scroll to position [26, 0]
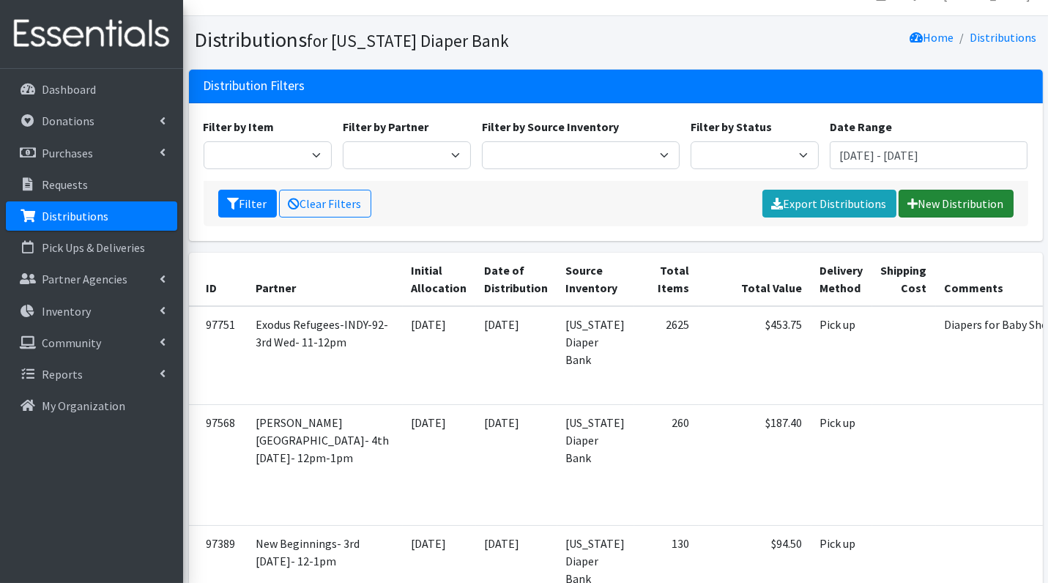
click at [958, 201] on link "New Distribution" at bounding box center [956, 204] width 115 height 28
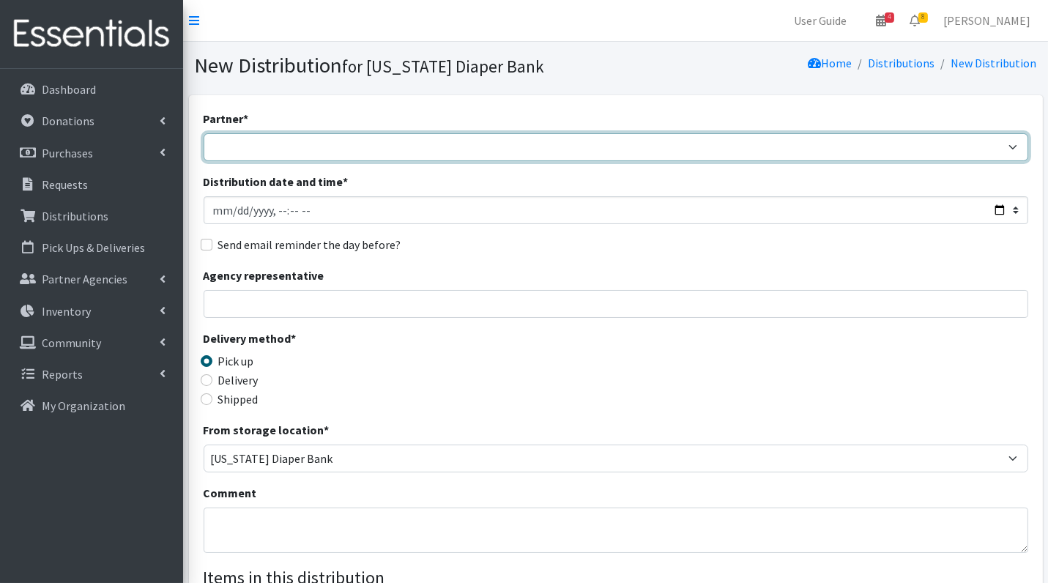
click at [592, 140] on select "ARC [PERSON_NAME] and [GEOGRAPHIC_DATA] [GEOGRAPHIC_DATA] TANF delivery/3rd Wed…" at bounding box center [616, 147] width 825 height 28
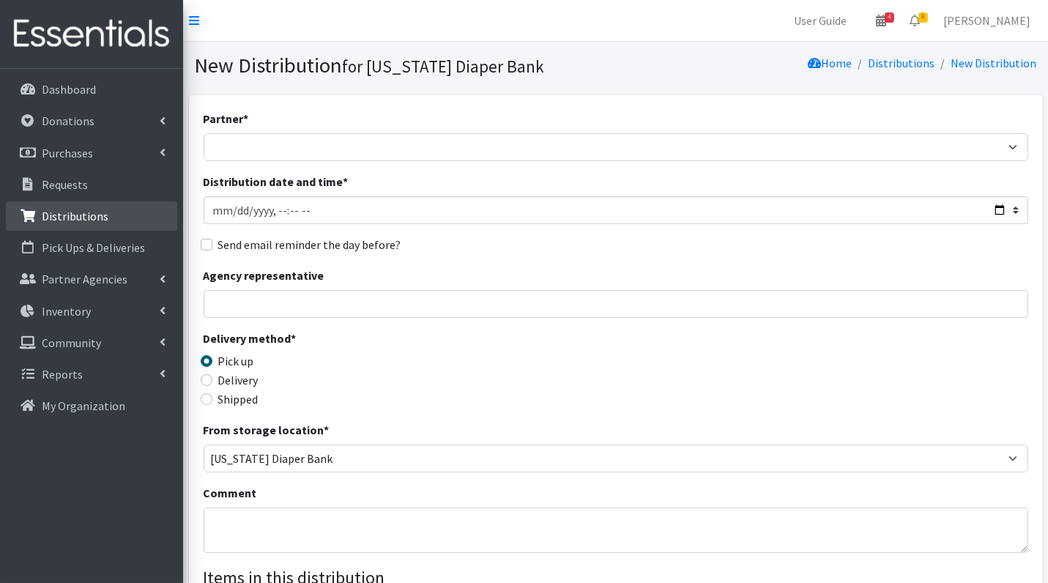
click at [83, 218] on p "Distributions" at bounding box center [75, 216] width 67 height 15
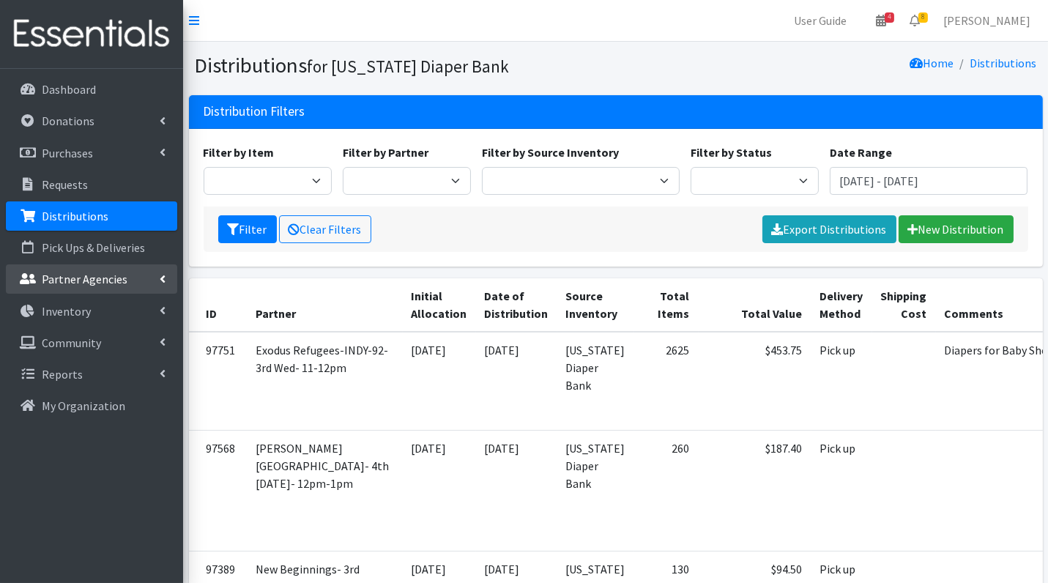
click at [115, 278] on p "Partner Agencies" at bounding box center [85, 279] width 86 height 15
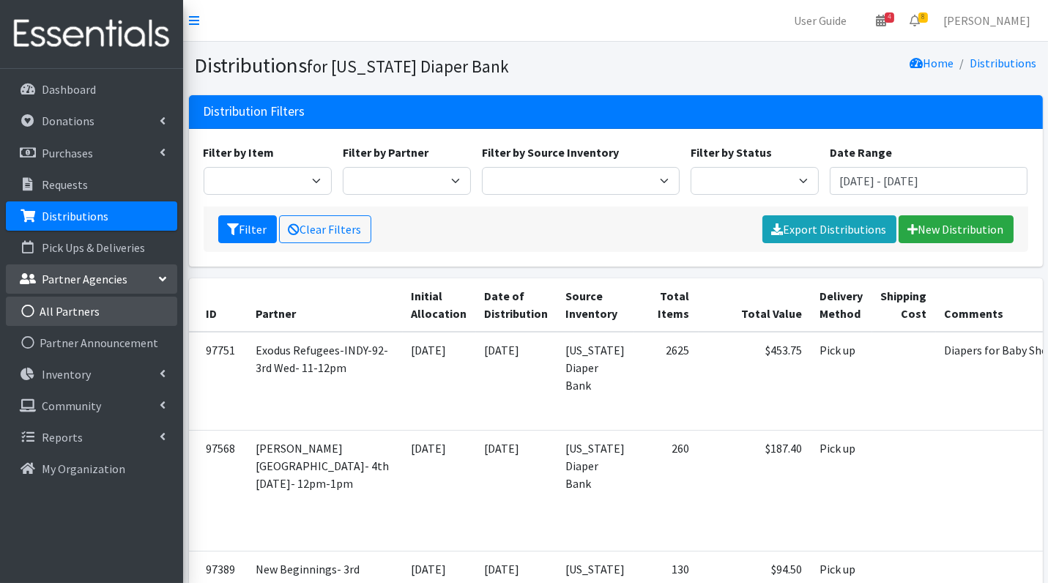
click at [104, 308] on link "All Partners" at bounding box center [91, 311] width 171 height 29
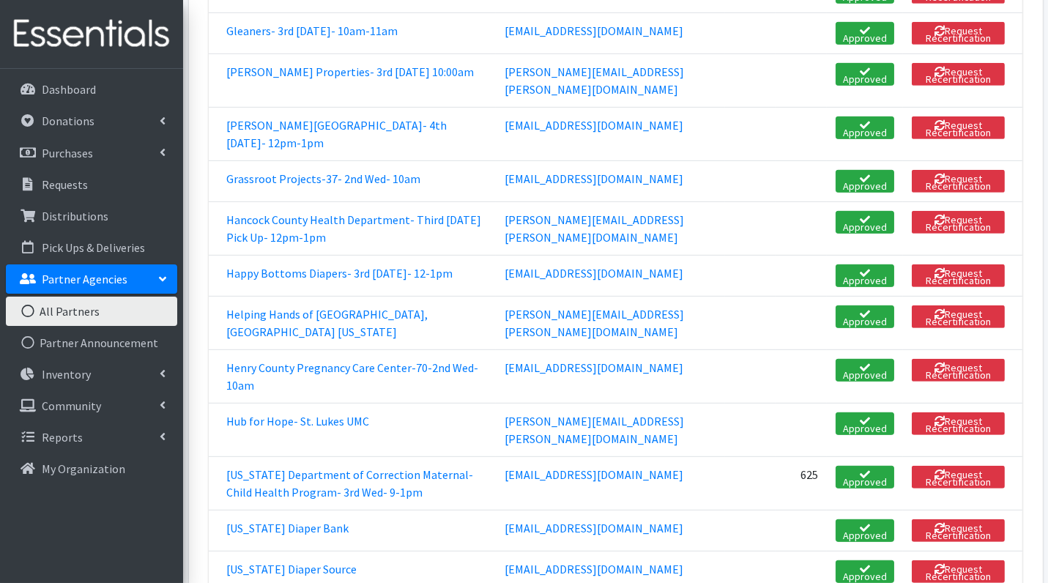
scroll to position [1217, 0]
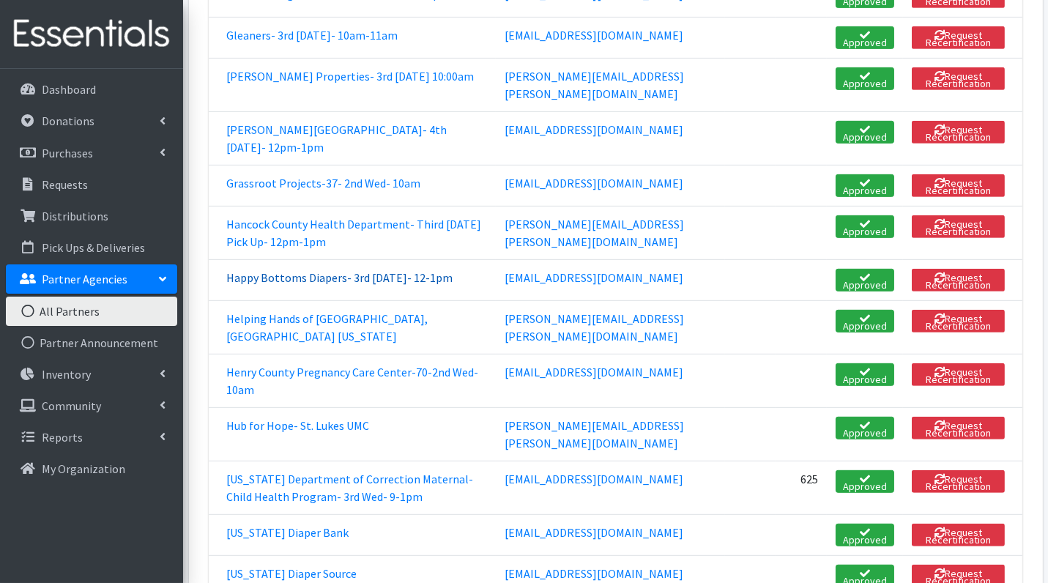
click at [292, 270] on link "Happy Bottoms Diapers- 3rd [DATE]- 12-1pm" at bounding box center [339, 277] width 226 height 15
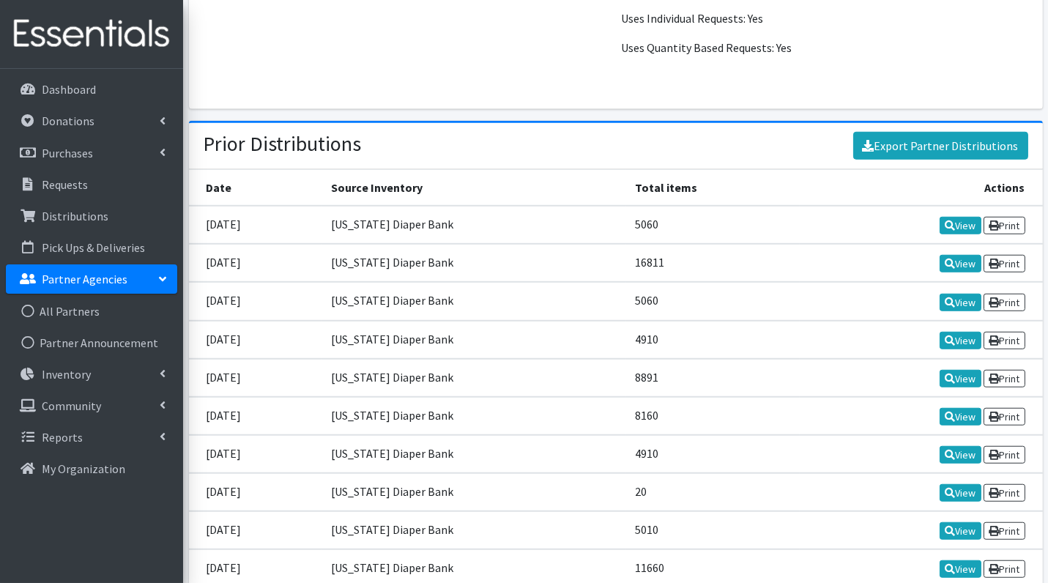
scroll to position [1887, 0]
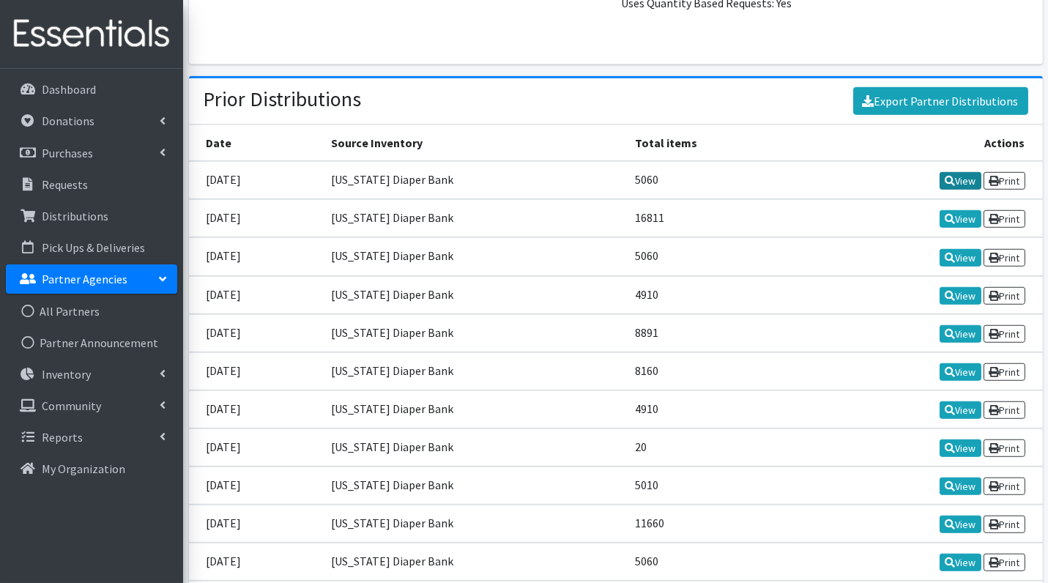
click at [971, 172] on link "View" at bounding box center [961, 181] width 42 height 18
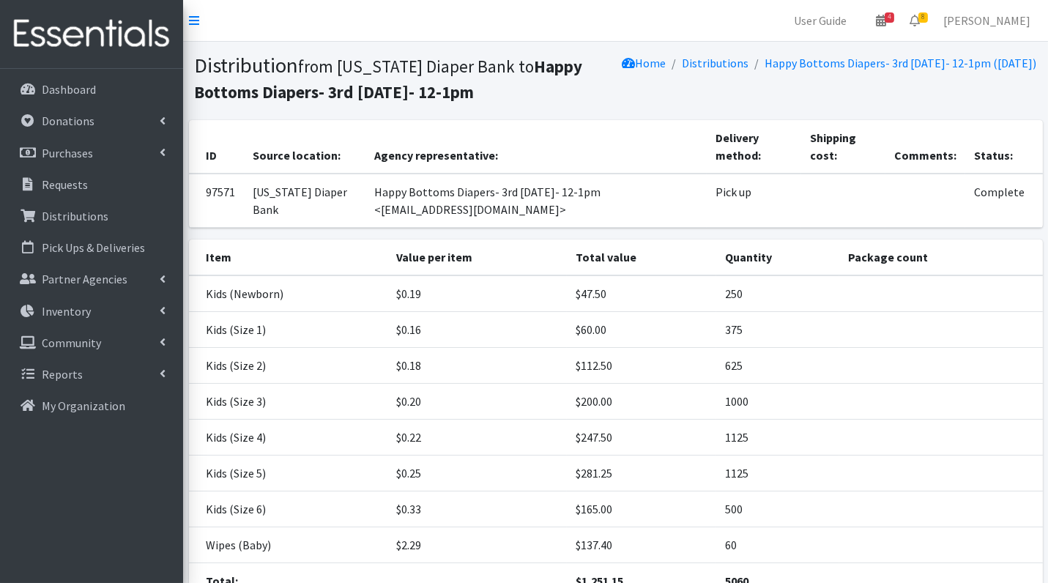
scroll to position [123, 0]
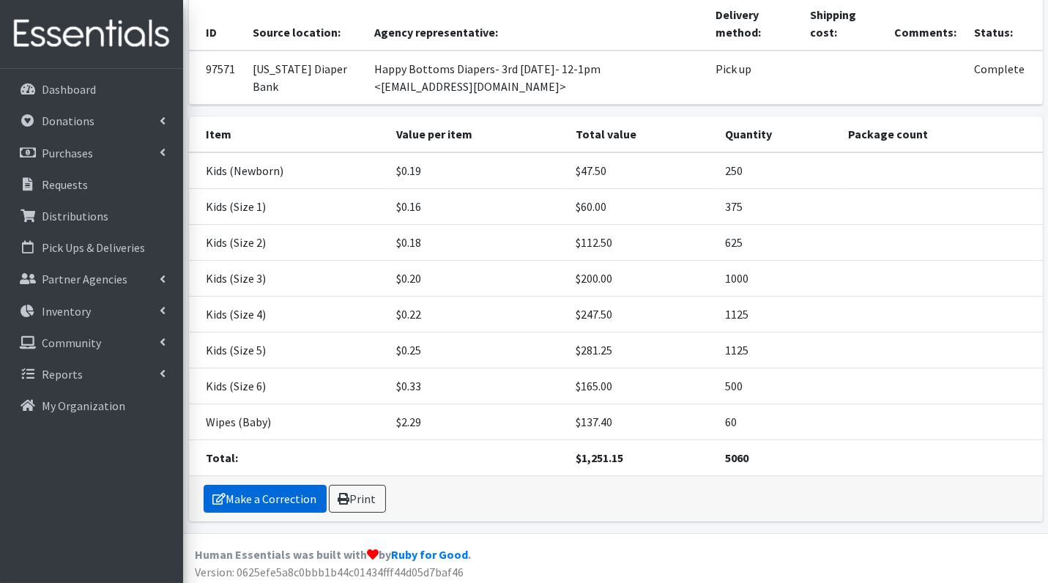
click at [261, 491] on link "Make a Correction" at bounding box center [265, 499] width 123 height 28
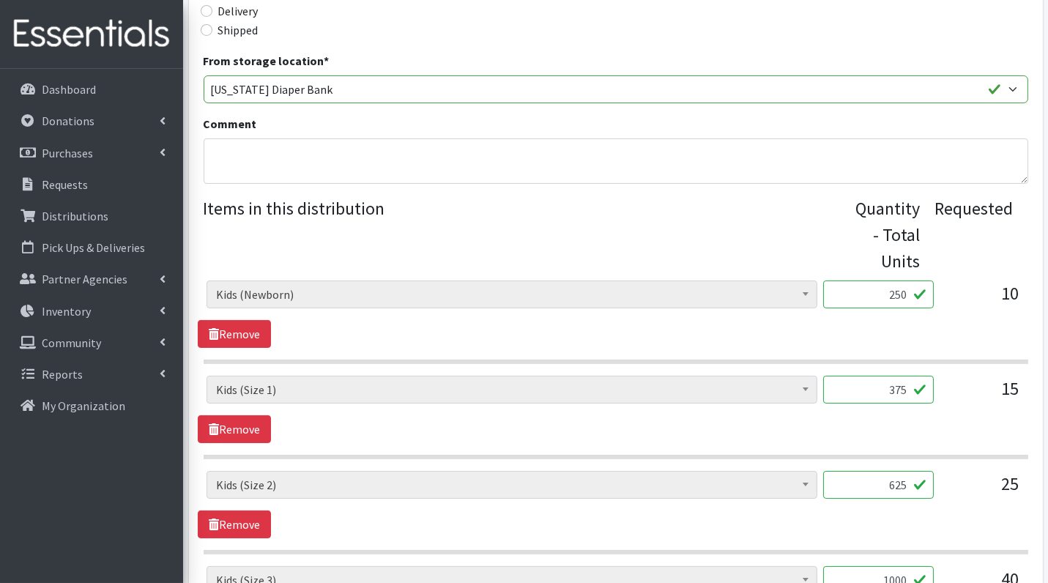
scroll to position [1007, 0]
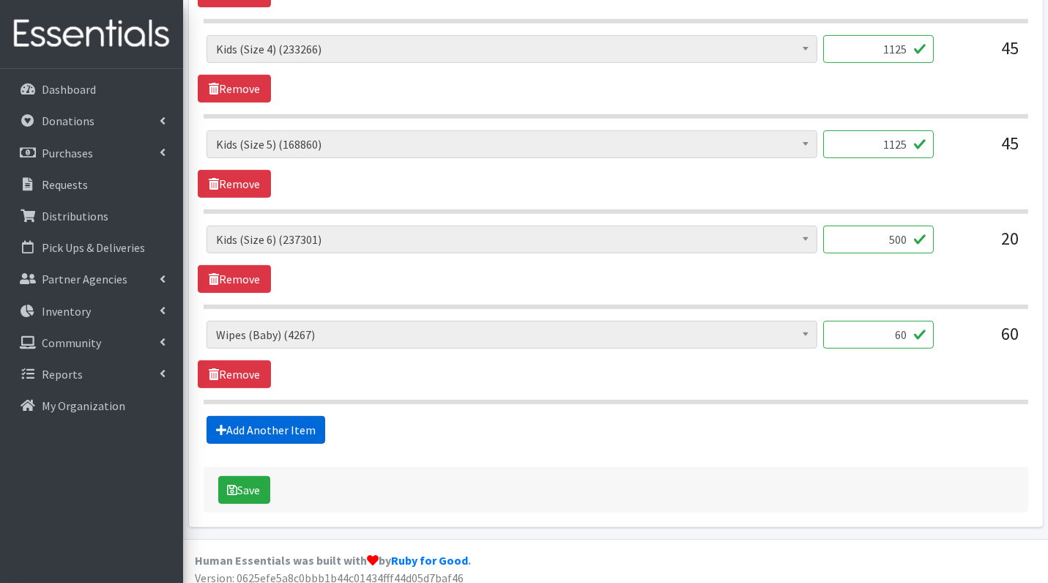
click at [280, 420] on link "Add Another Item" at bounding box center [266, 430] width 119 height 28
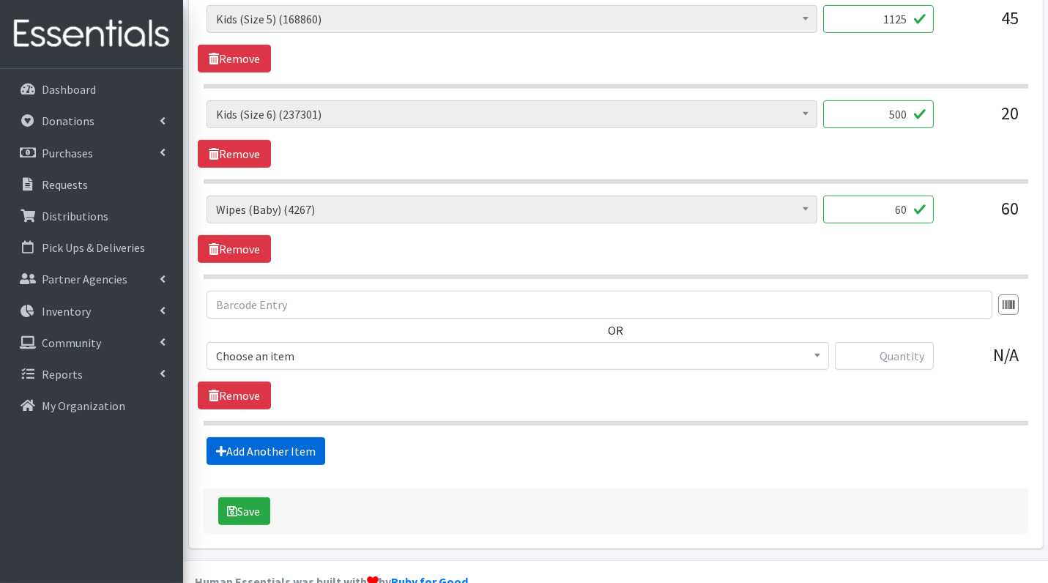
scroll to position [1152, 0]
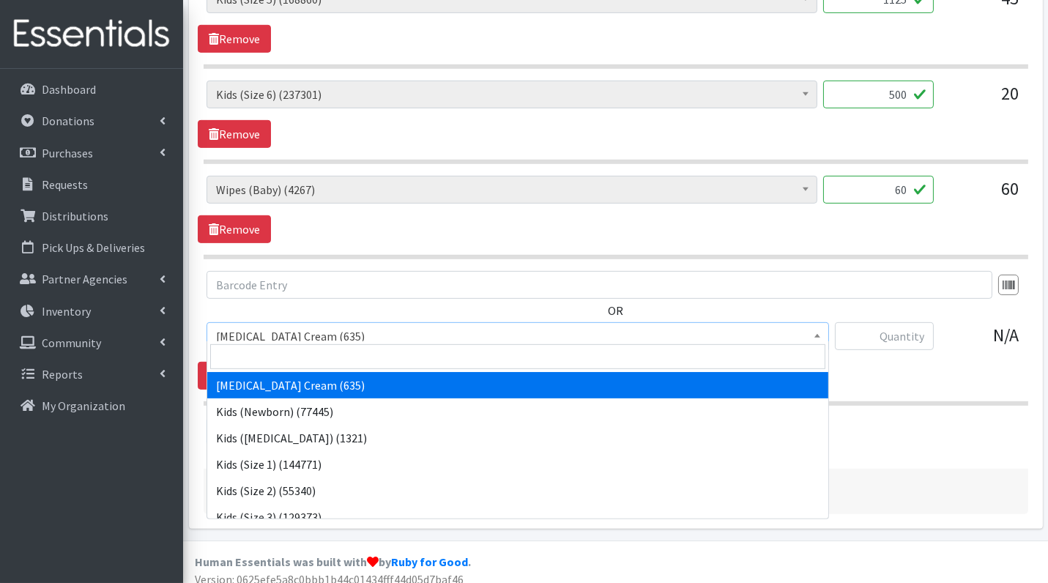
click at [322, 330] on span "Diaper Rash Cream (635)" at bounding box center [517, 336] width 603 height 21
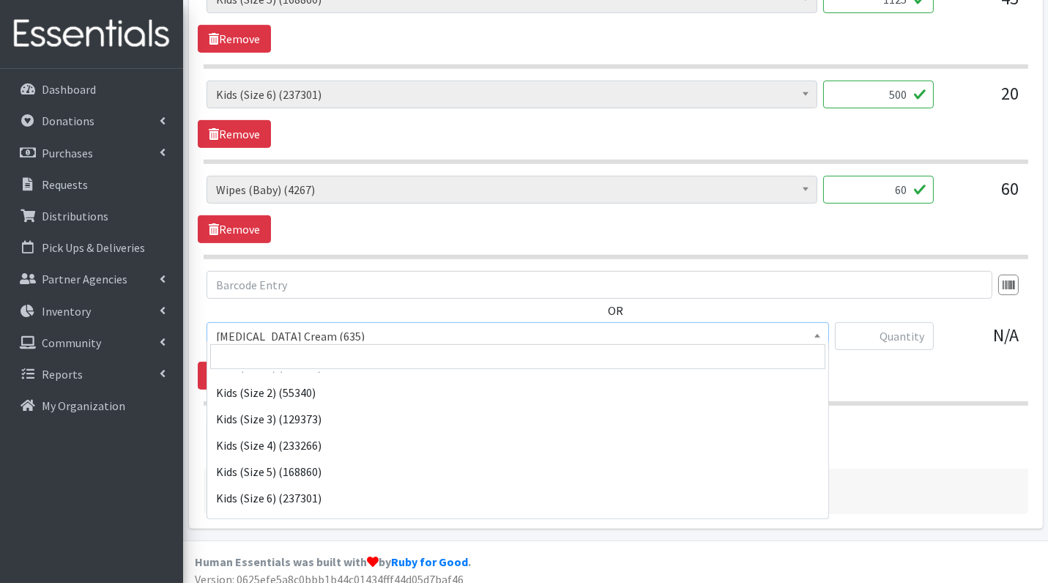
scroll to position [127, 0]
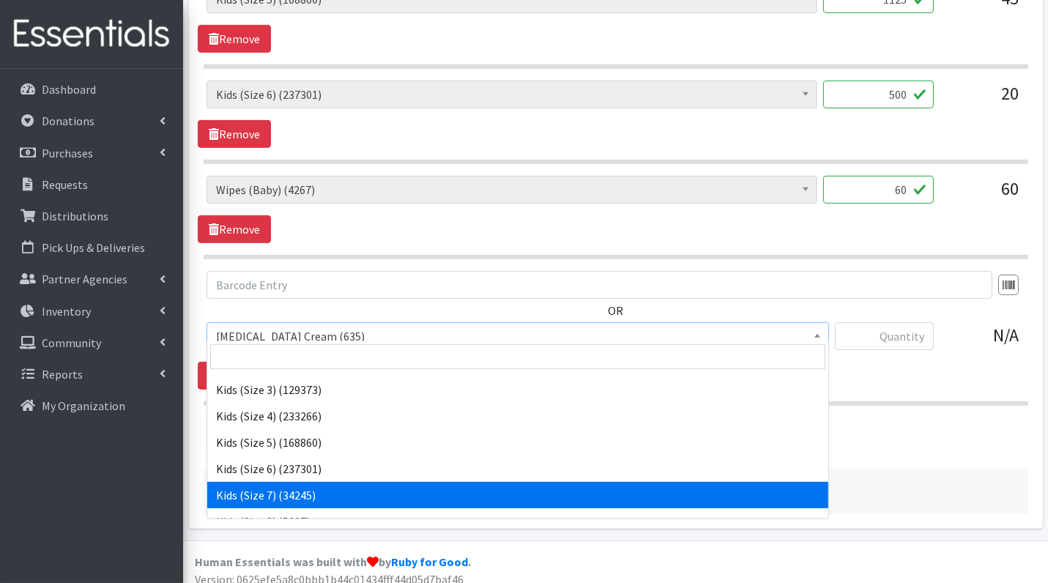
select select "7177"
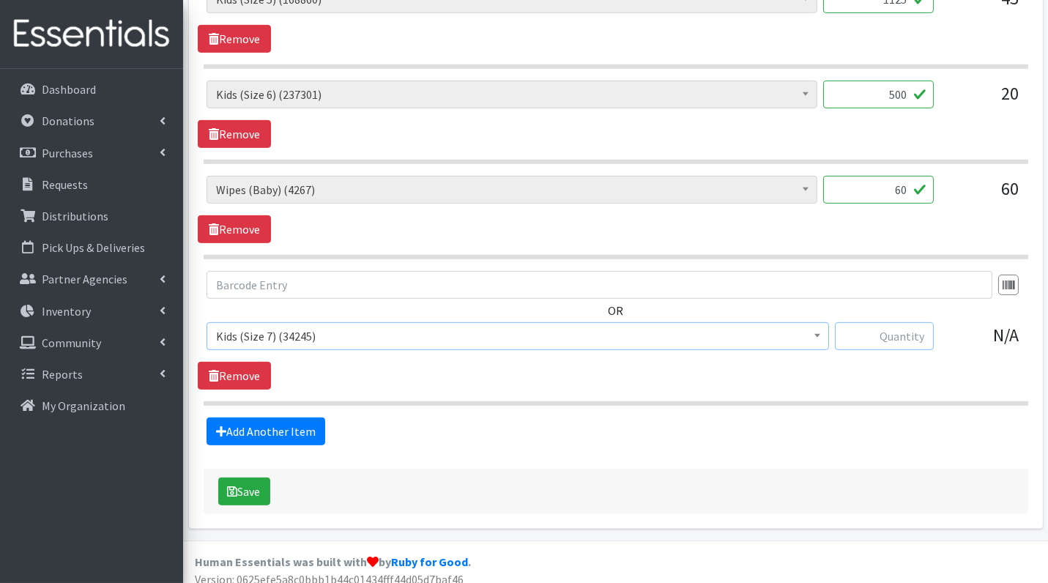
click at [907, 326] on input "text" at bounding box center [884, 336] width 99 height 28
type input "3360"
click at [253, 477] on button "Save" at bounding box center [244, 491] width 52 height 28
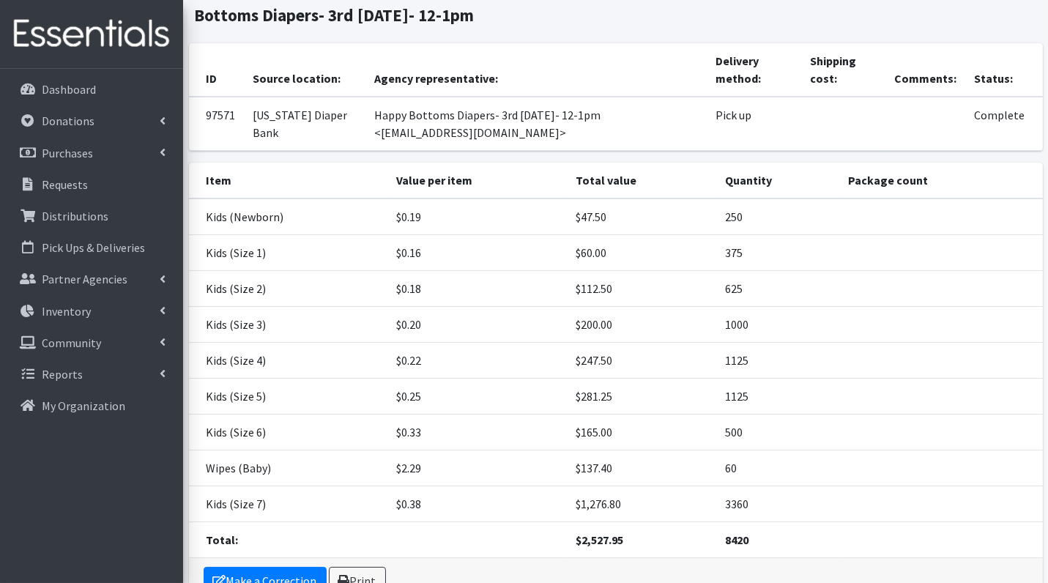
scroll to position [206, 0]
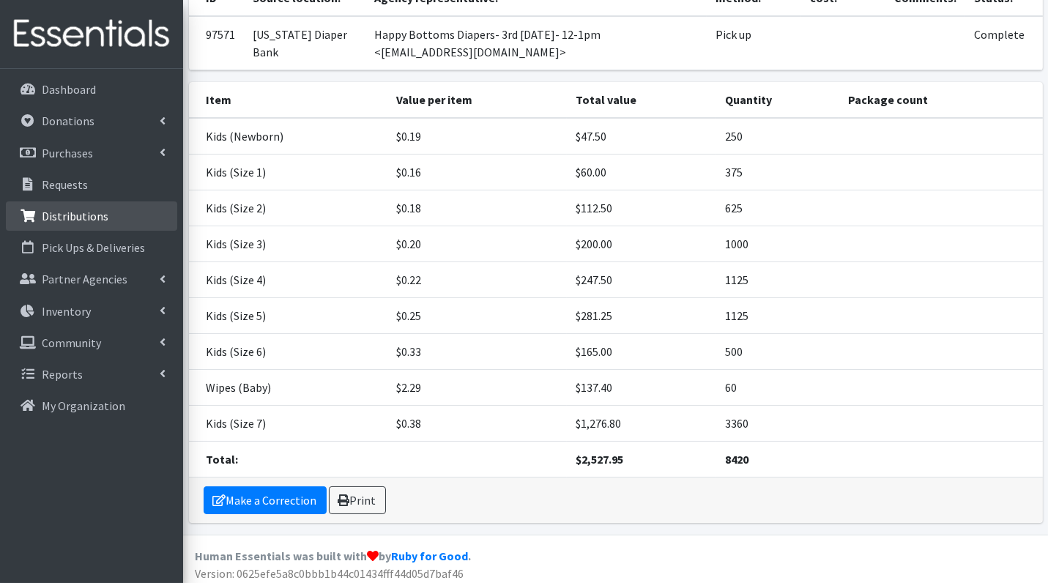
click at [87, 216] on p "Distributions" at bounding box center [75, 216] width 67 height 15
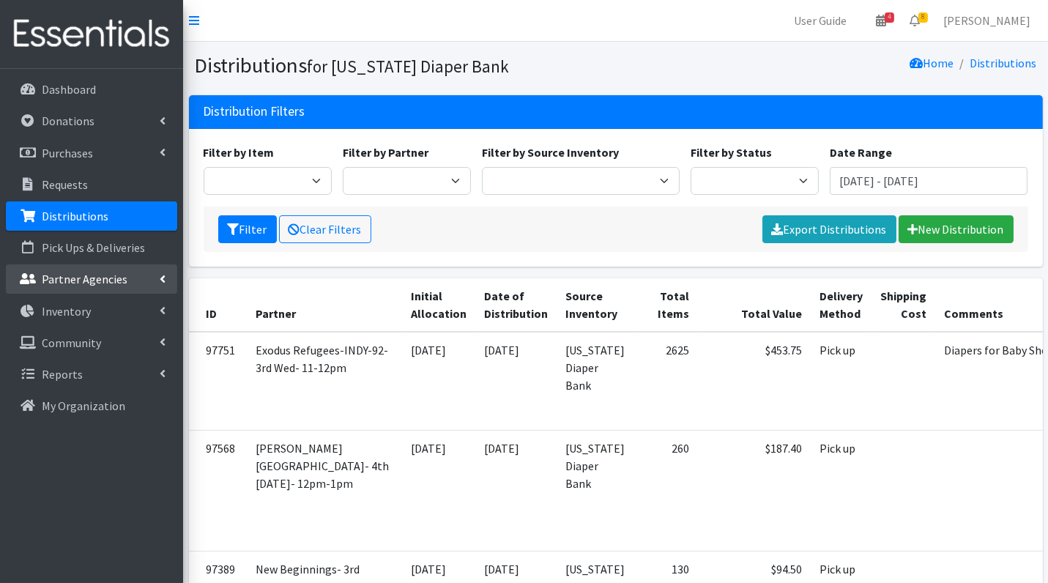
click at [73, 278] on p "Partner Agencies" at bounding box center [85, 279] width 86 height 15
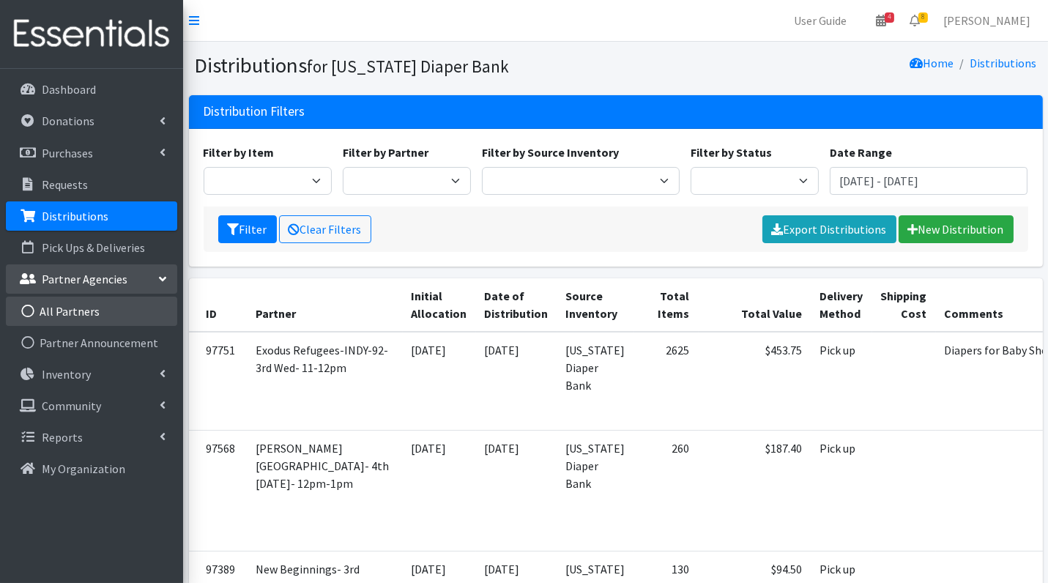
click at [64, 310] on link "All Partners" at bounding box center [91, 311] width 171 height 29
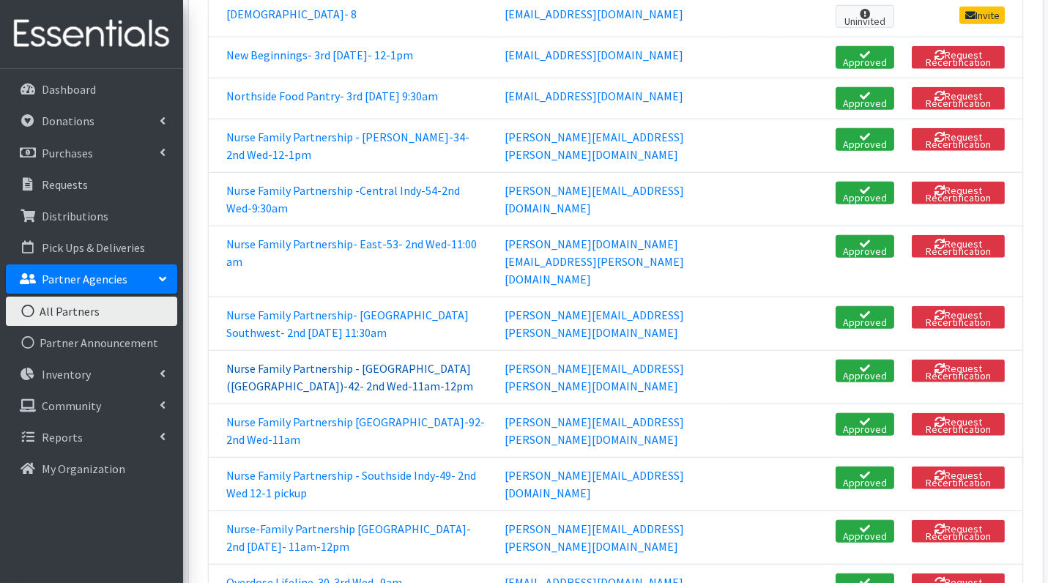
scroll to position [2466, 0]
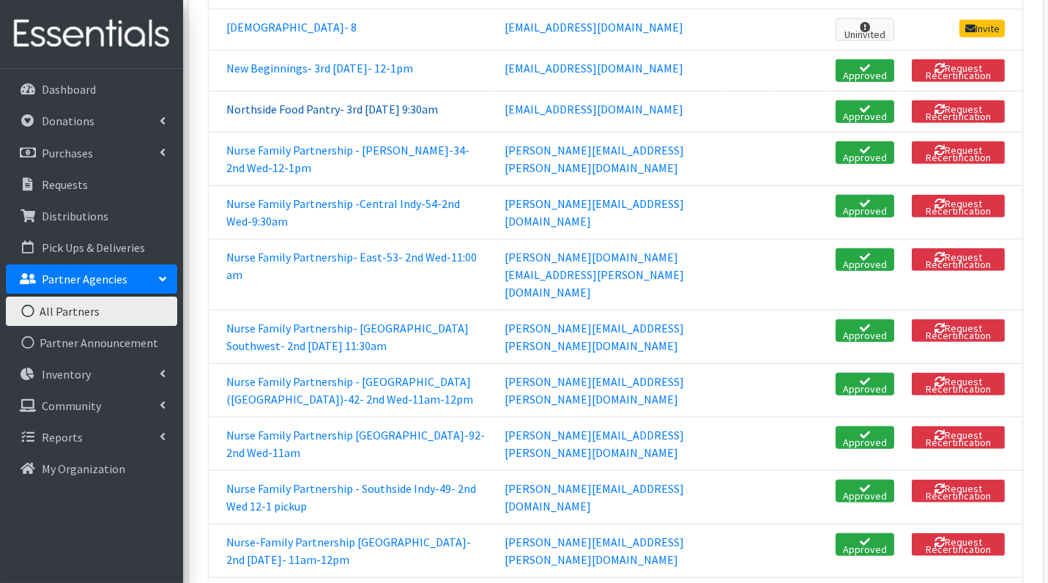
click at [350, 102] on link "Northside Food Pantry- 3rd [DATE] 9:30am" at bounding box center [332, 109] width 212 height 15
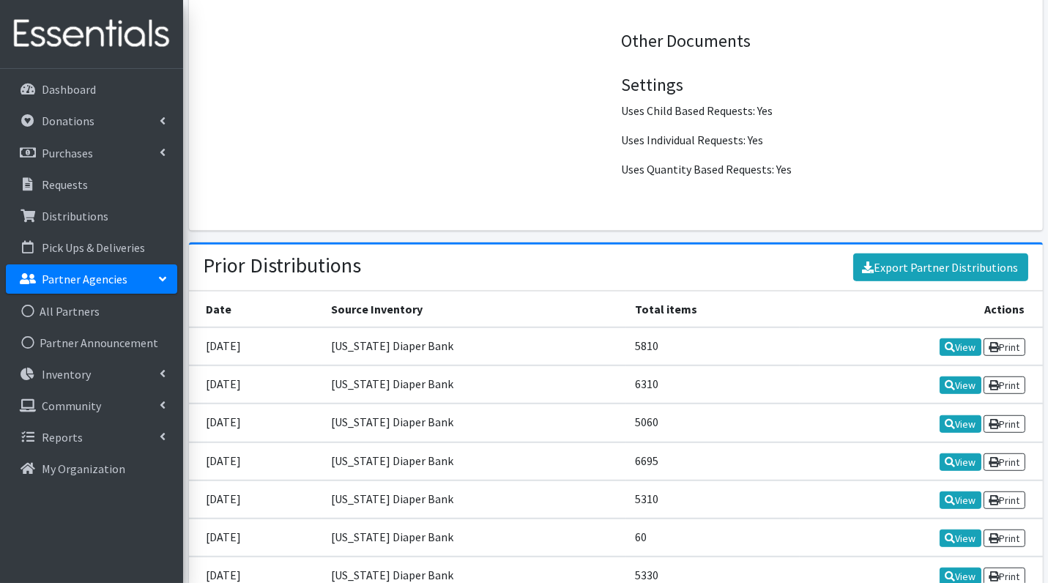
scroll to position [1711, 0]
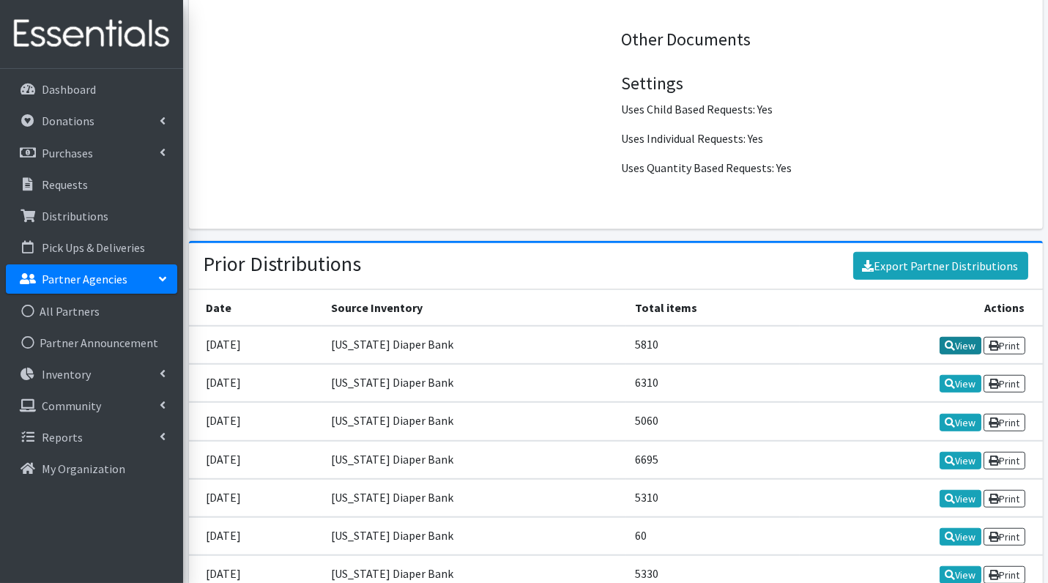
click at [960, 340] on link "View" at bounding box center [961, 346] width 42 height 18
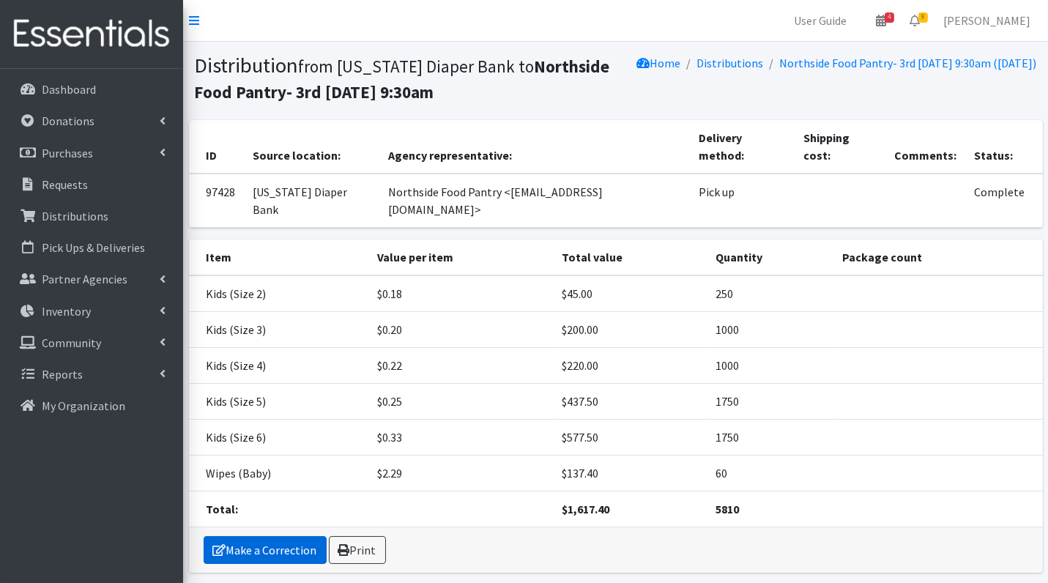
click at [271, 536] on link "Make a Correction" at bounding box center [265, 550] width 123 height 28
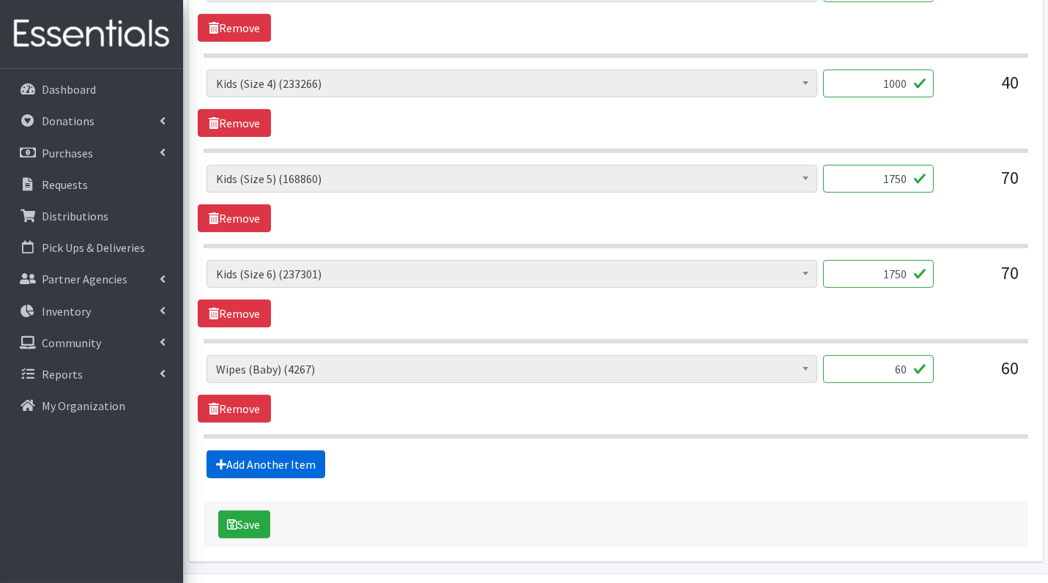
click at [261, 464] on link "Add Another Item" at bounding box center [266, 464] width 119 height 28
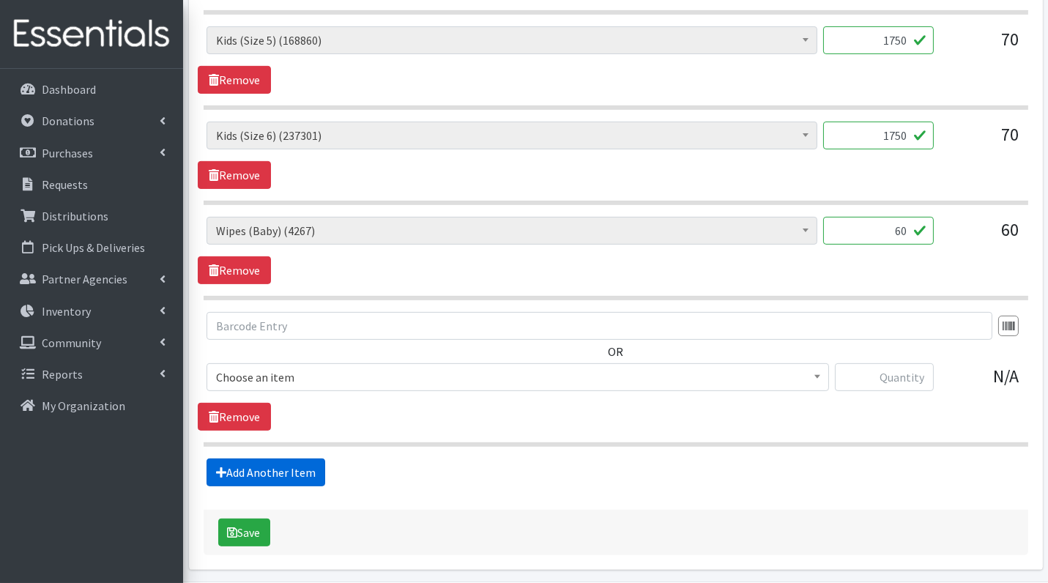
scroll to position [964, 0]
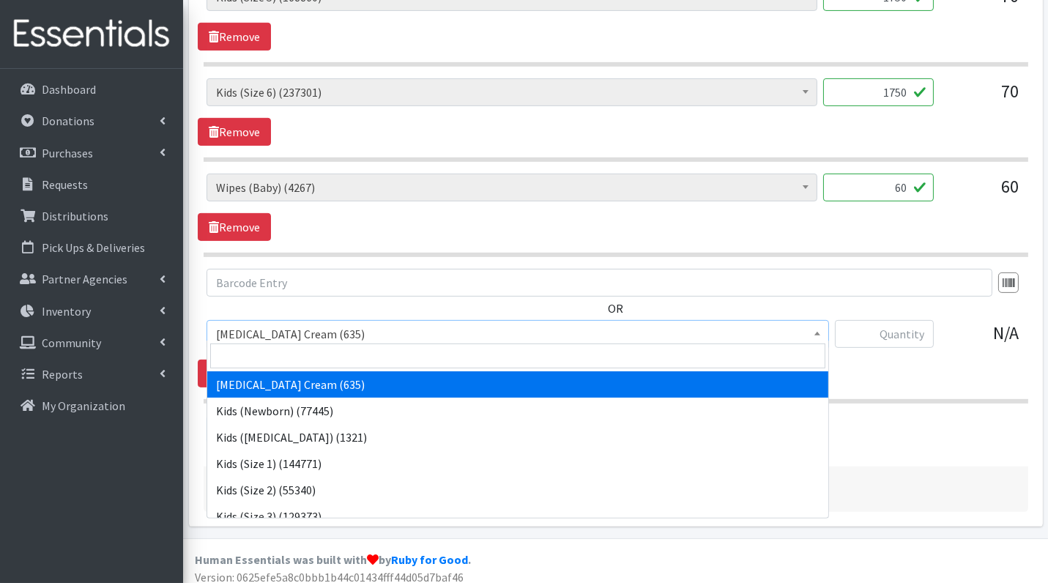
click at [316, 327] on span "Diaper Rash Cream (635)" at bounding box center [517, 334] width 603 height 21
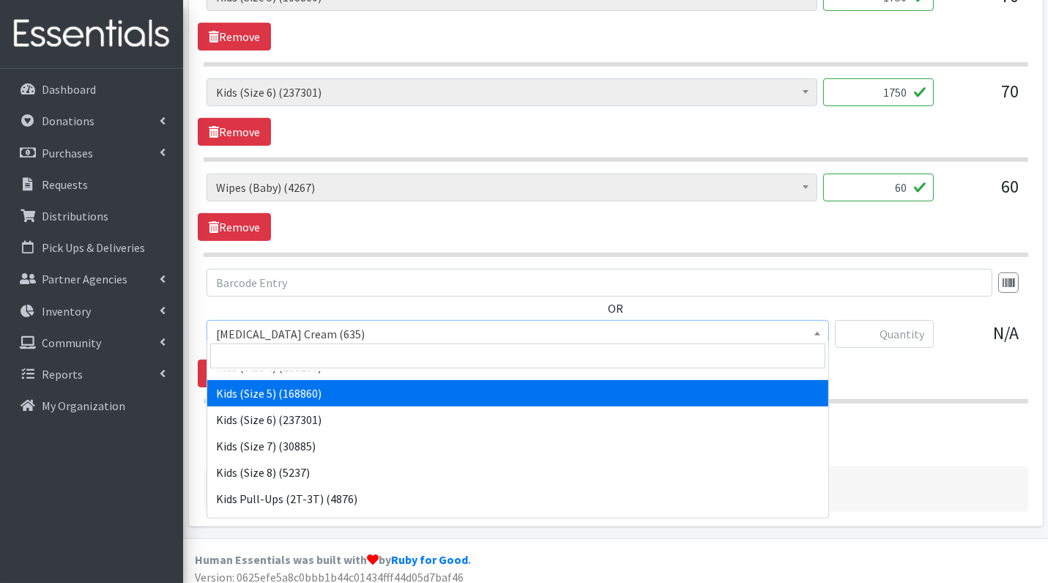
scroll to position [191, 0]
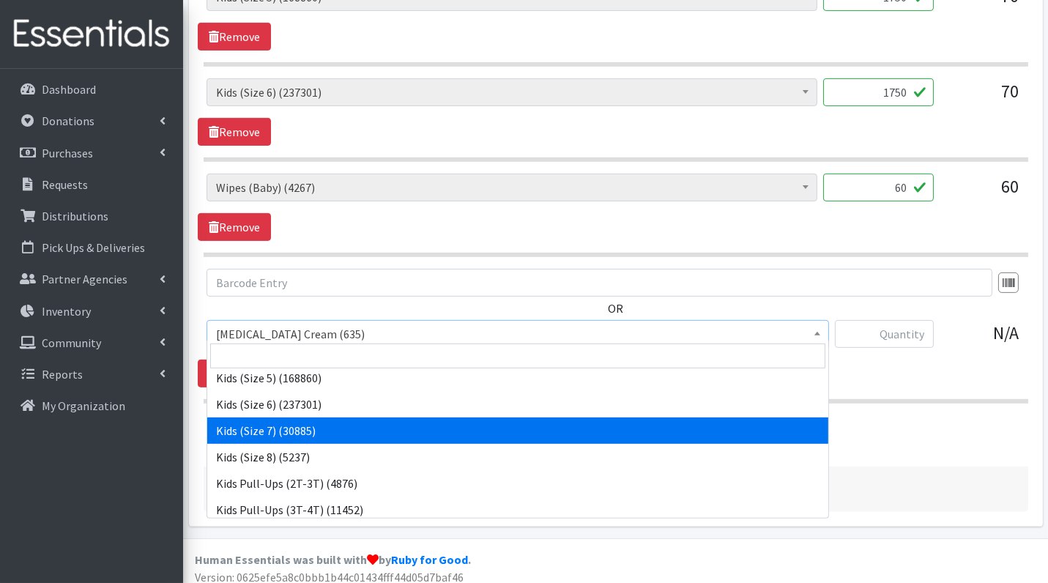
select select "7177"
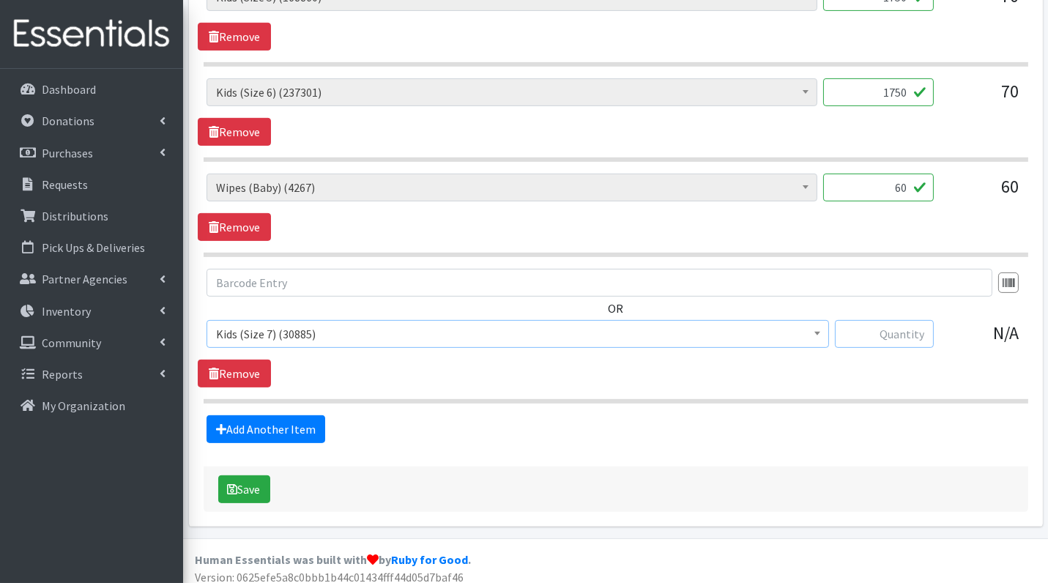
click at [887, 320] on input "text" at bounding box center [884, 334] width 99 height 28
type input "480"
click at [258, 479] on button "Save" at bounding box center [244, 489] width 52 height 28
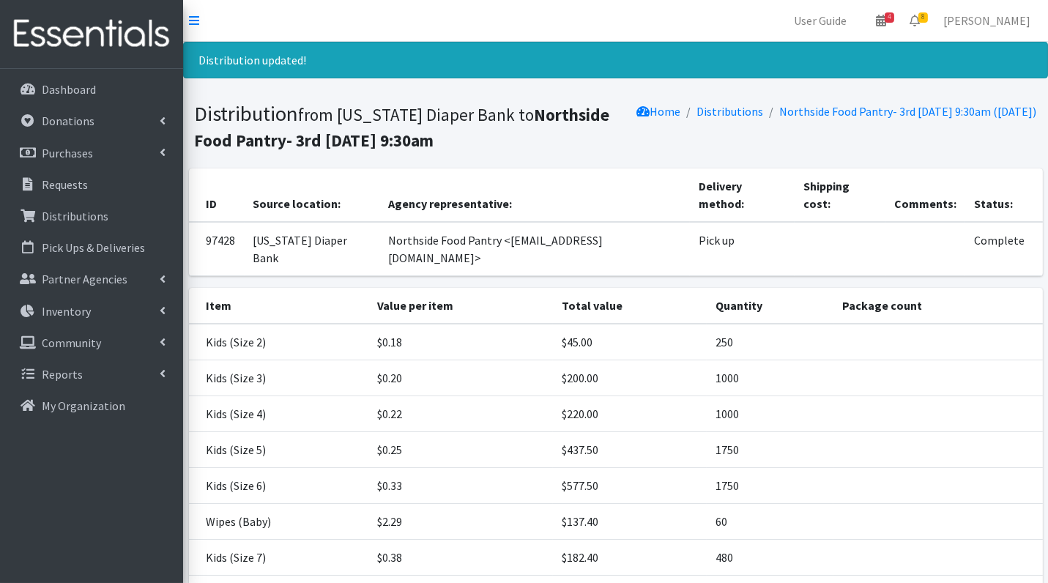
scroll to position [100, 0]
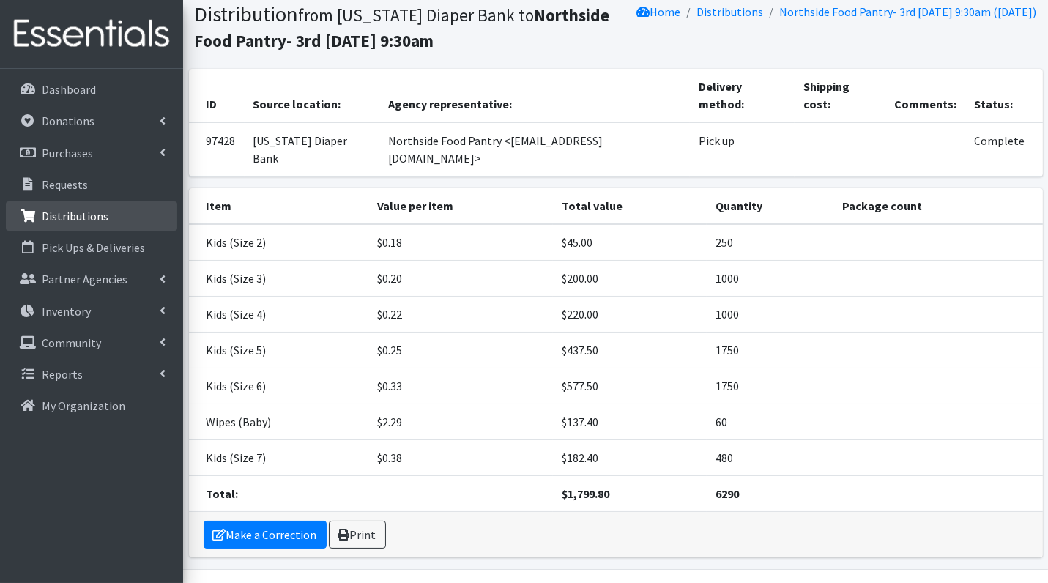
click at [62, 212] on p "Distributions" at bounding box center [75, 216] width 67 height 15
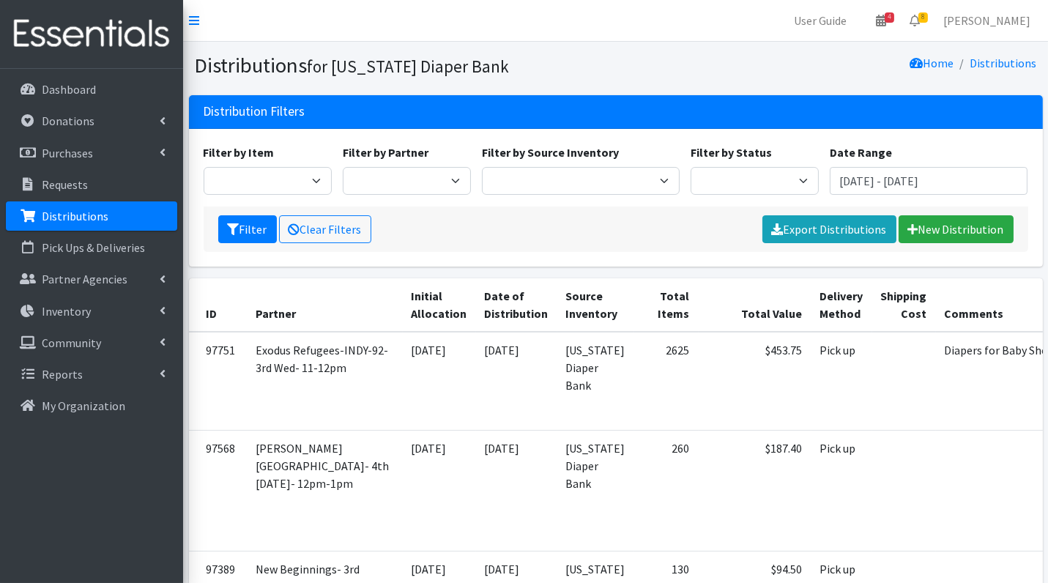
click at [725, 165] on div "Filter by Status Scheduled Complete" at bounding box center [754, 169] width 139 height 51
click at [724, 185] on select "Scheduled Complete" at bounding box center [755, 181] width 128 height 28
select select "5"
click at [245, 231] on button "Filter" at bounding box center [247, 229] width 59 height 28
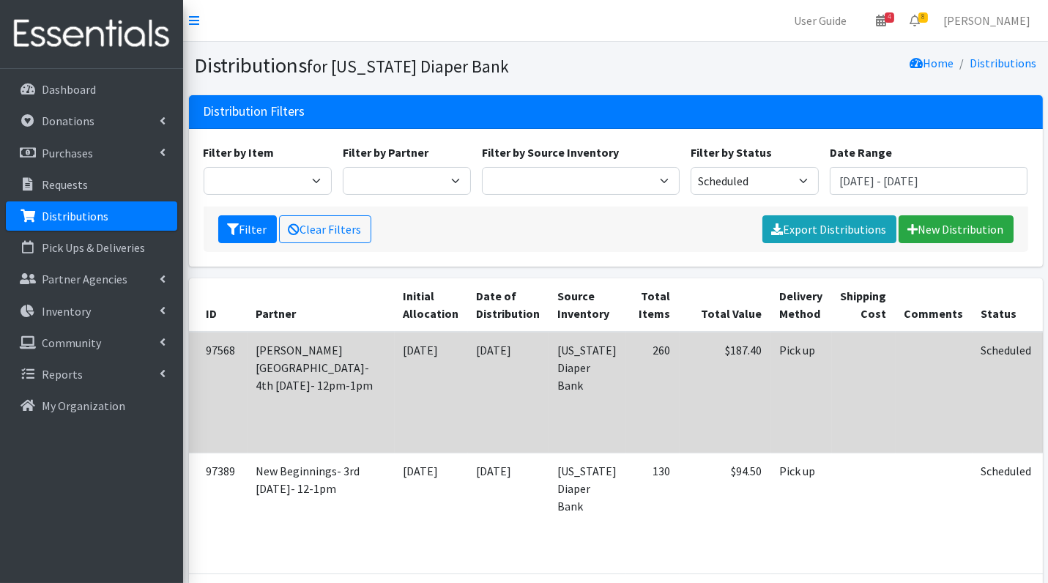
scroll to position [1, 0]
